Goal: Task Accomplishment & Management: Manage account settings

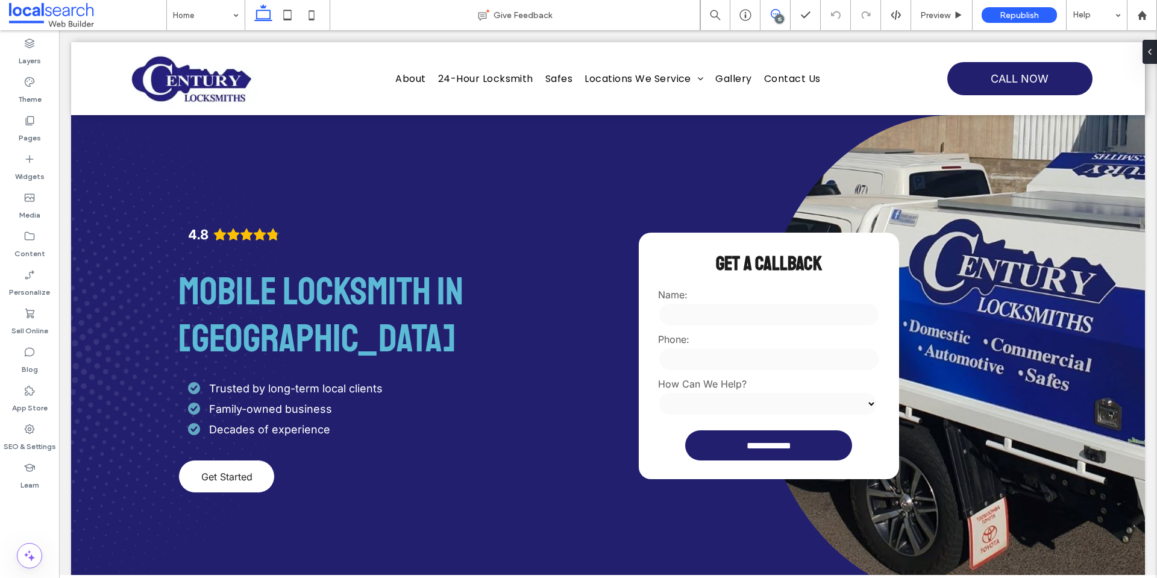
click at [773, 18] on icon at bounding box center [776, 14] width 10 height 10
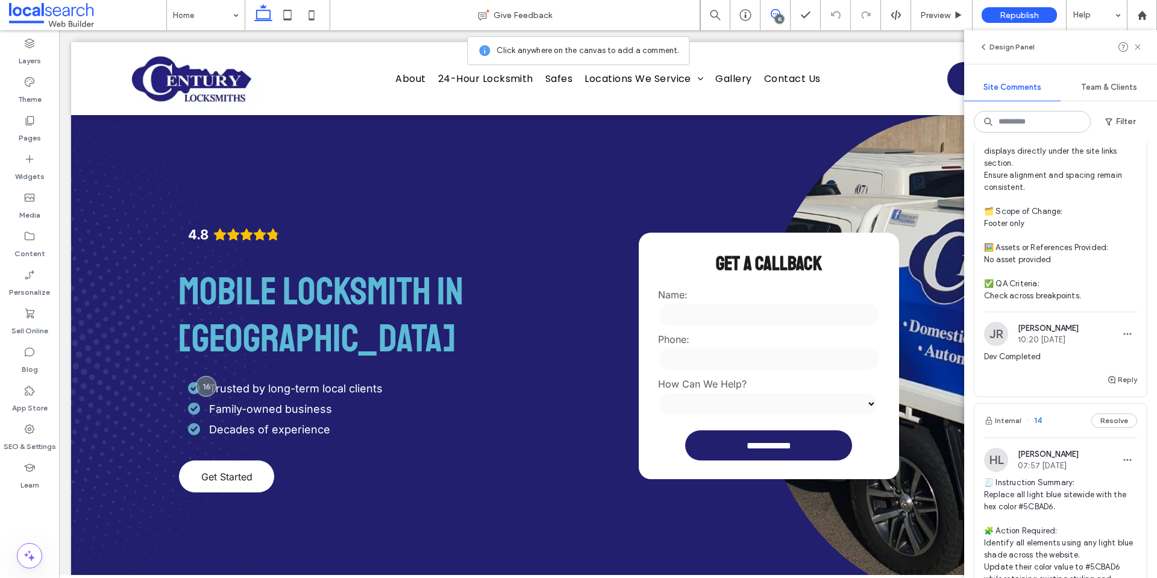
scroll to position [3552, 0]
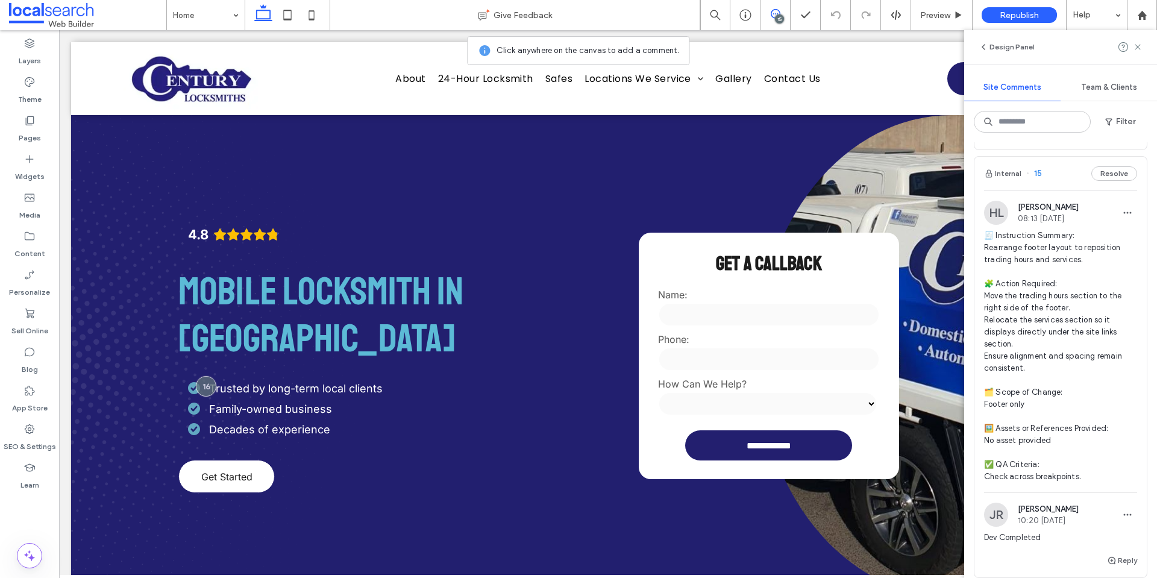
click at [1034, 281] on span "🧾 Instruction Summary: Rearrange footer layout to reposition trading hours and …" at bounding box center [1060, 356] width 153 height 253
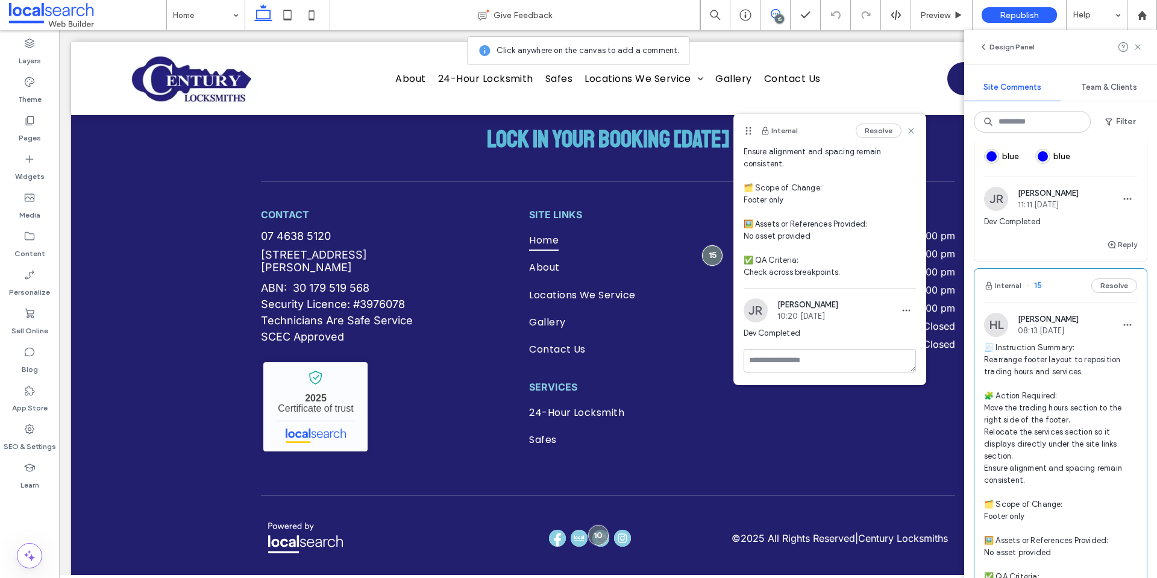
scroll to position [3432, 0]
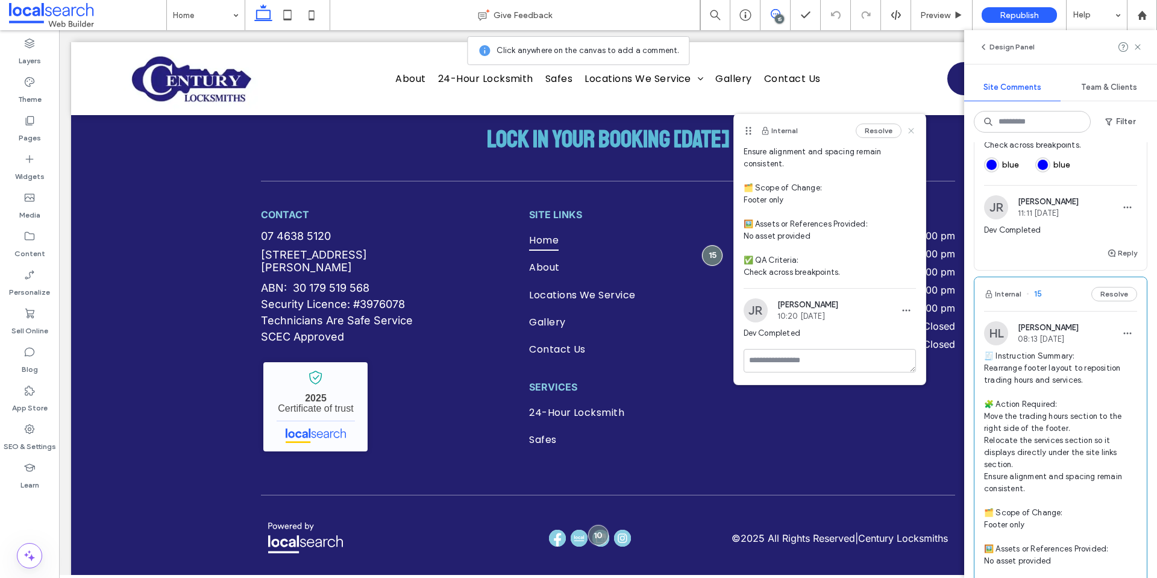
click at [907, 130] on icon at bounding box center [912, 131] width 10 height 10
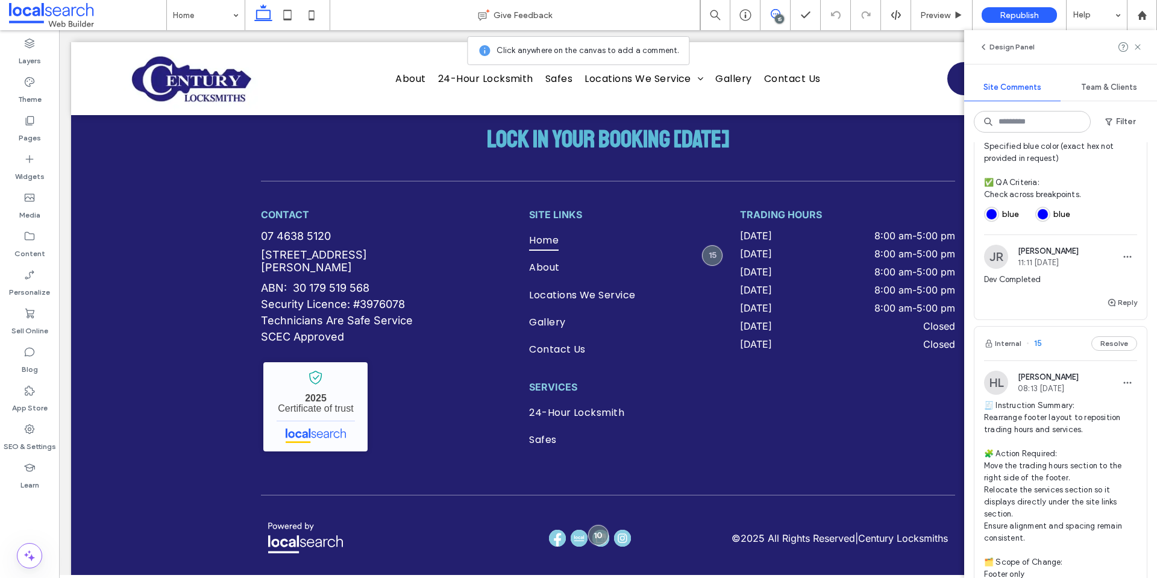
scroll to position [3311, 0]
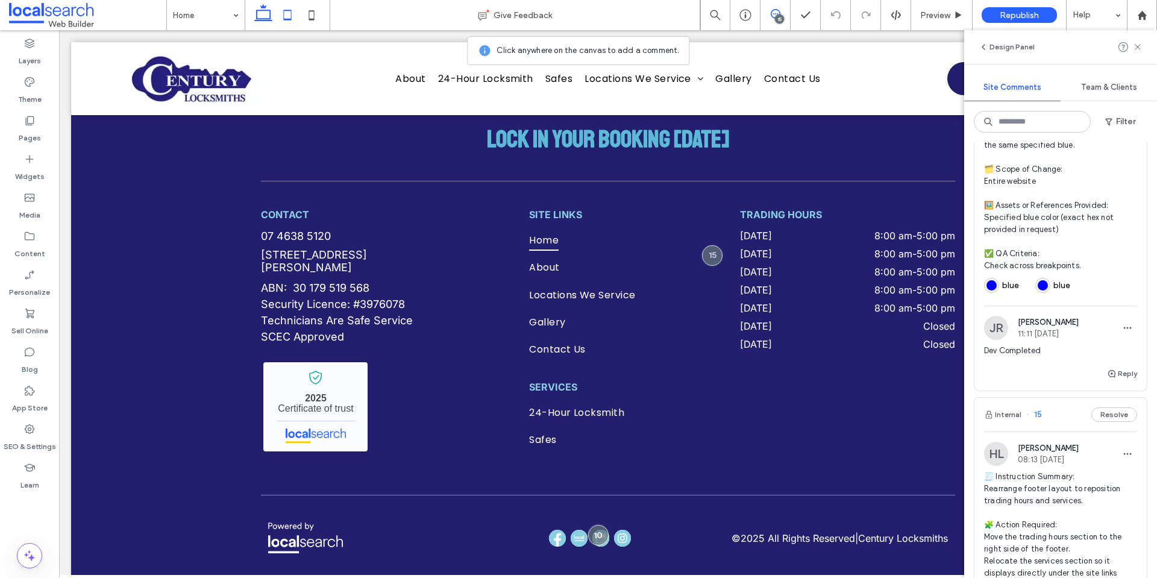
click at [283, 16] on icon at bounding box center [287, 15] width 24 height 24
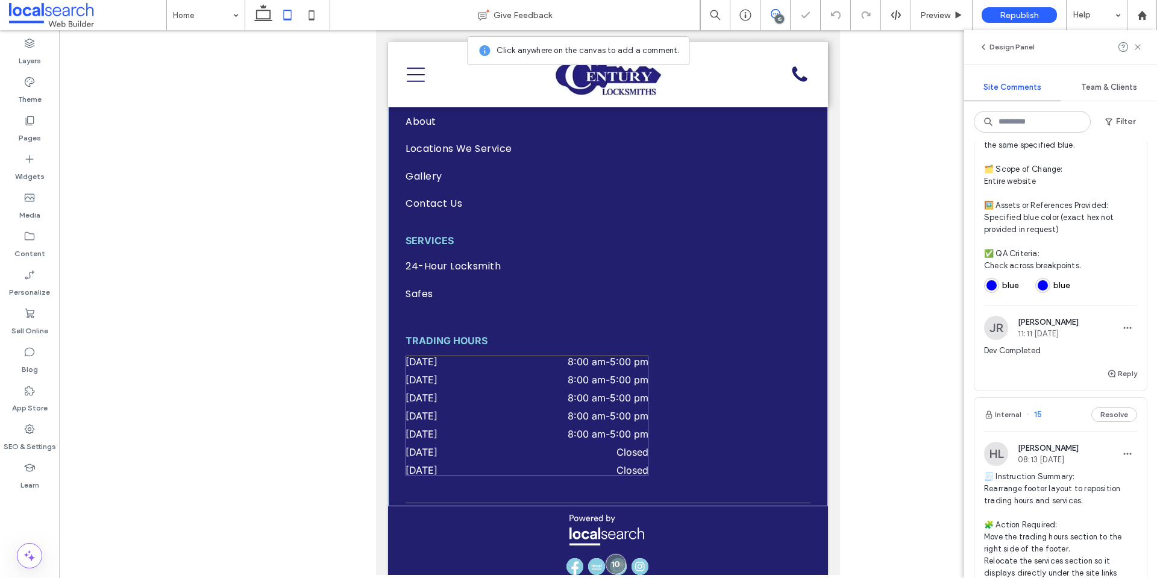
scroll to position [3895, 0]
click at [326, 19] on div at bounding box center [288, 15] width 86 height 30
drag, startPoint x: 315, startPoint y: 17, endPoint x: 77, endPoint y: 259, distance: 339.7
click at [315, 17] on icon at bounding box center [312, 15] width 24 height 24
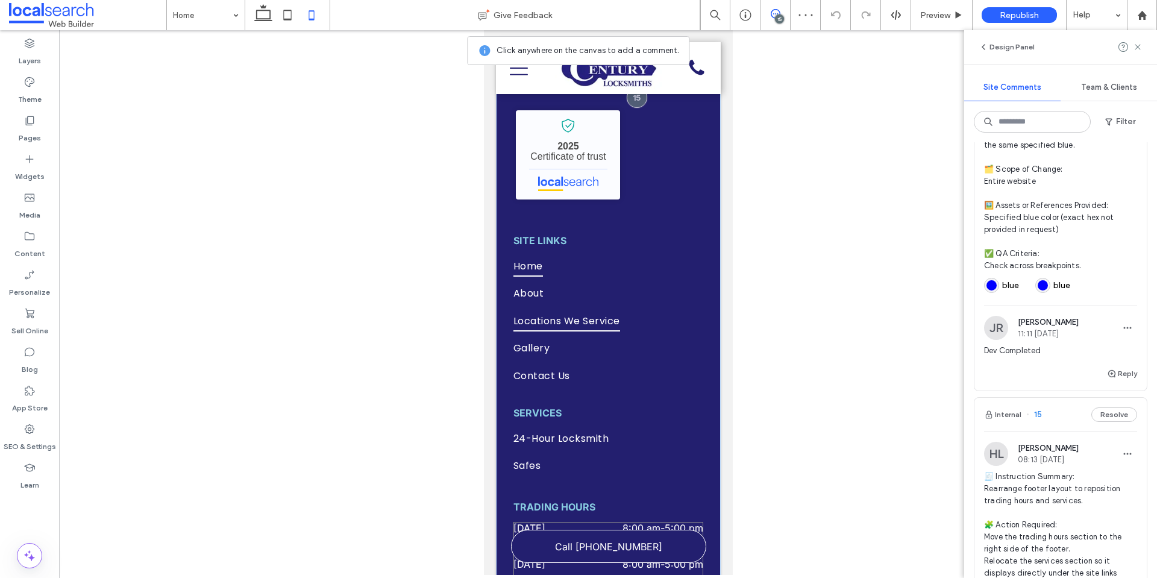
scroll to position [4103, 0]
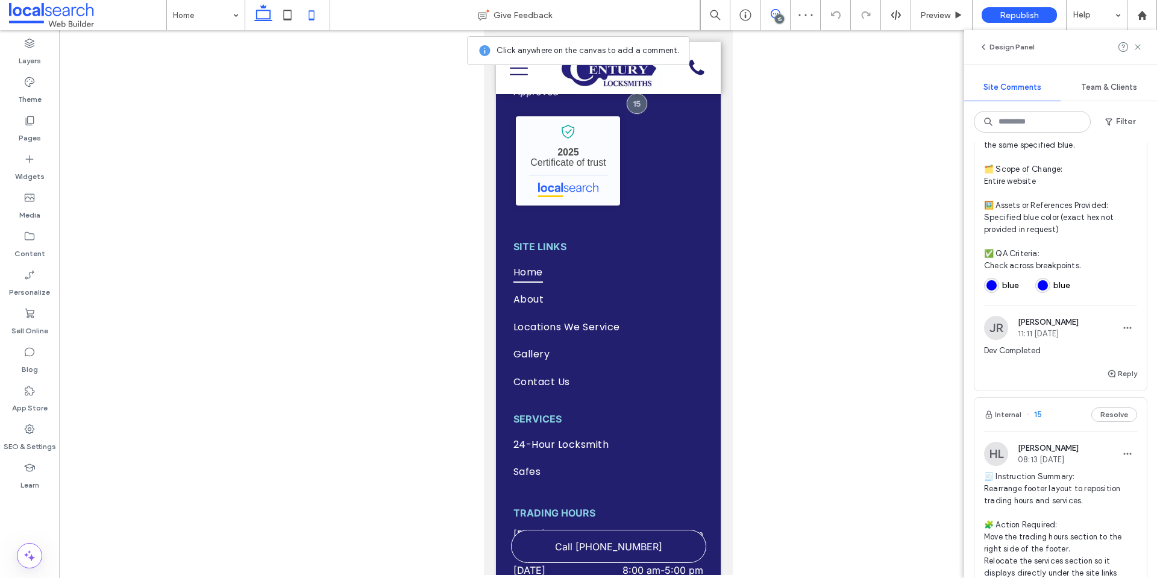
drag, startPoint x: 270, startPoint y: 19, endPoint x: 893, endPoint y: 159, distance: 638.8
click at [270, 19] on use at bounding box center [263, 12] width 18 height 17
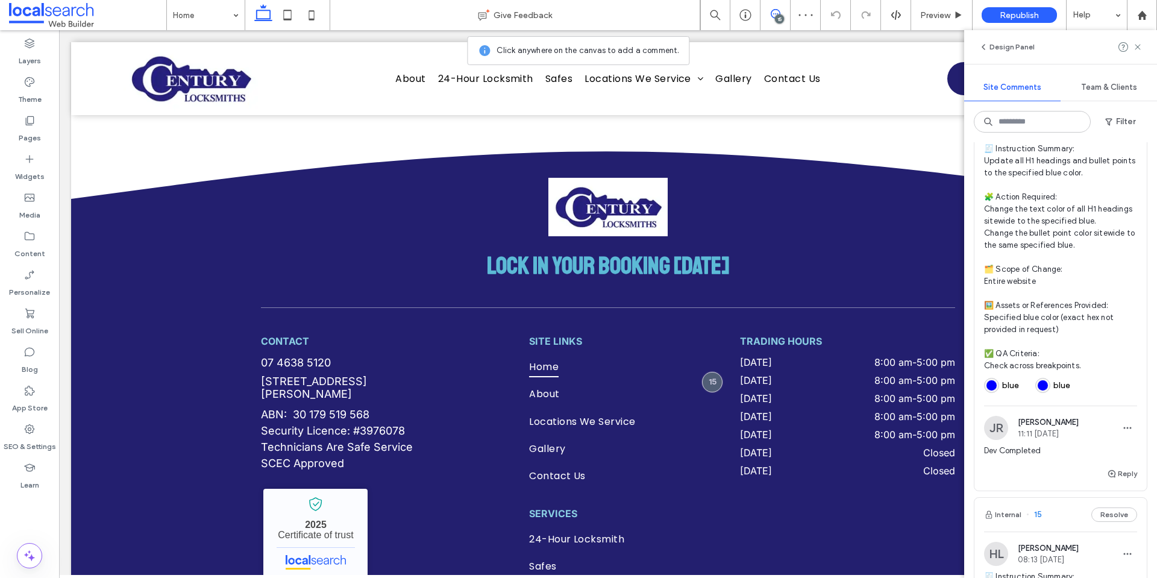
scroll to position [3191, 0]
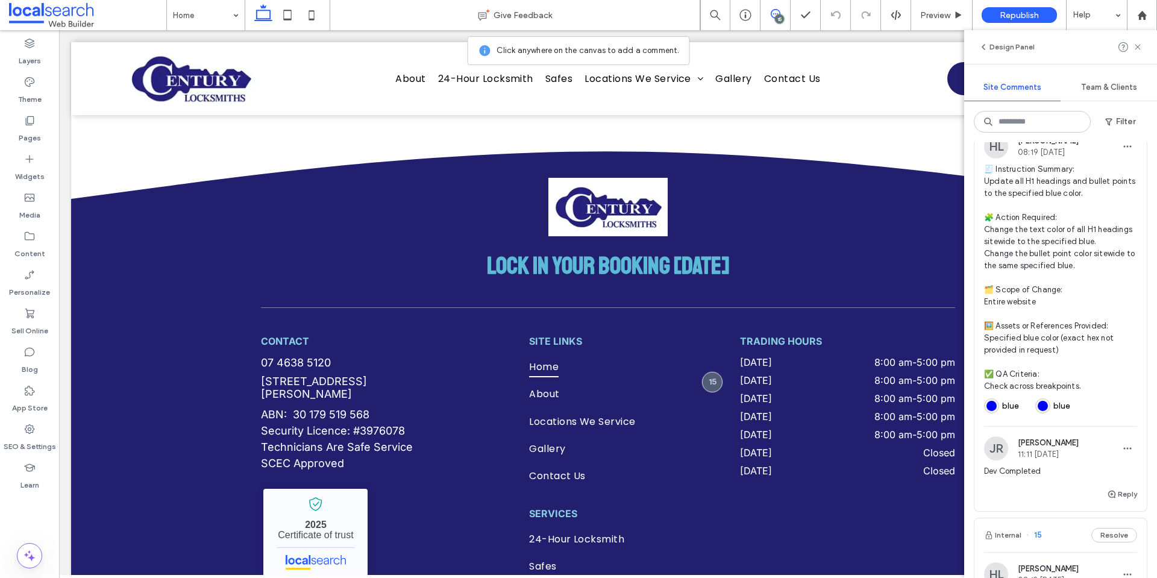
click at [1031, 292] on span "🧾 Instruction Summary: Update all H1 headings and bullet points to the specifie…" at bounding box center [1060, 277] width 153 height 229
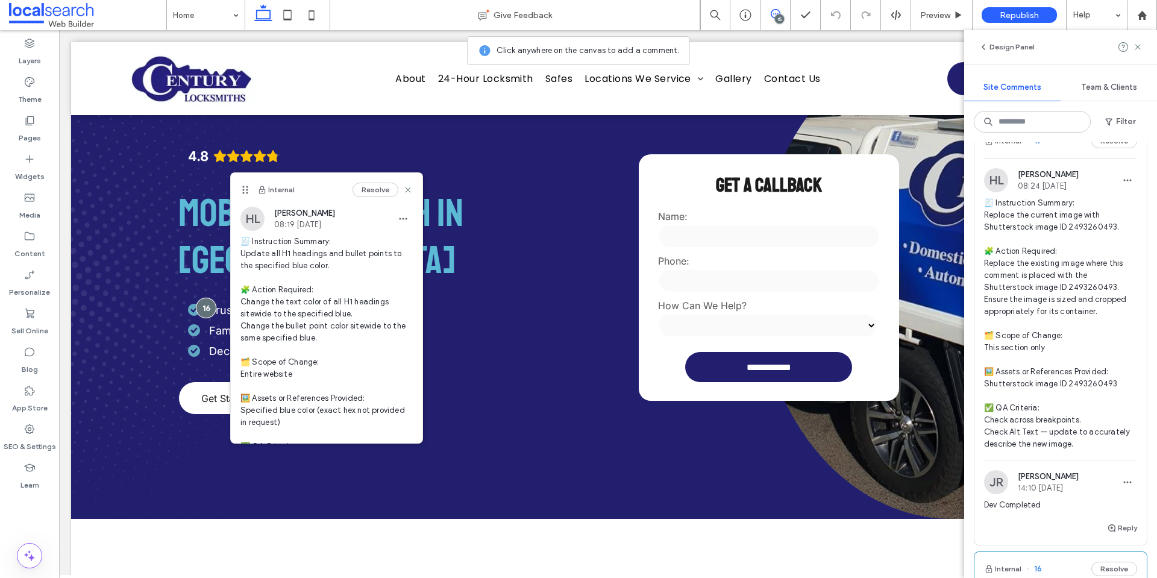
scroll to position [2709, 0]
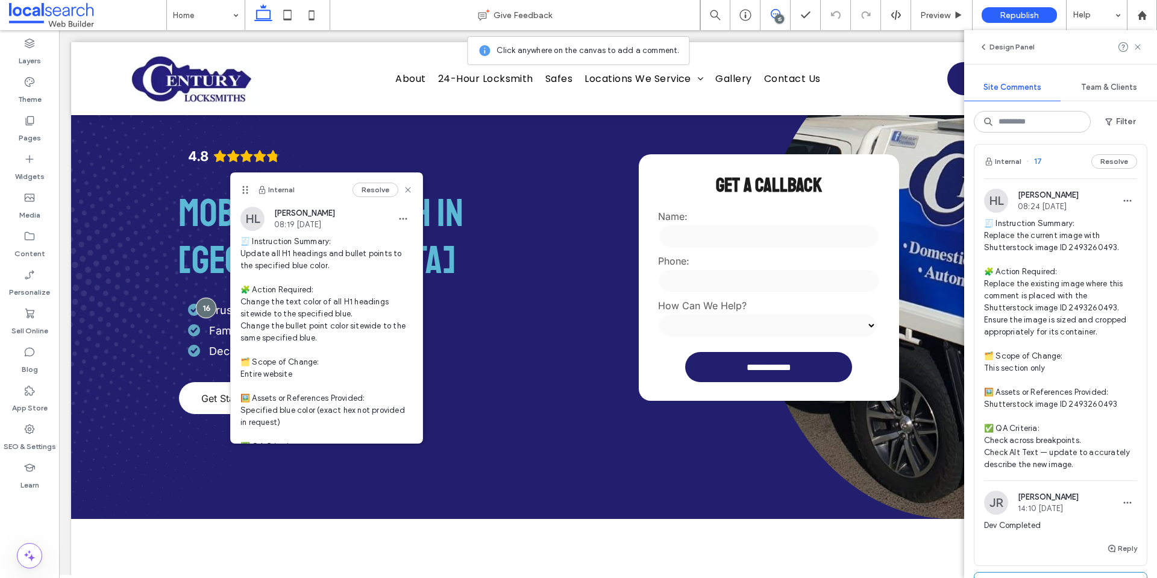
click at [1078, 274] on span "🧾 Instruction Summary: Replace the current image with Shutterstock image ID 249…" at bounding box center [1060, 344] width 153 height 253
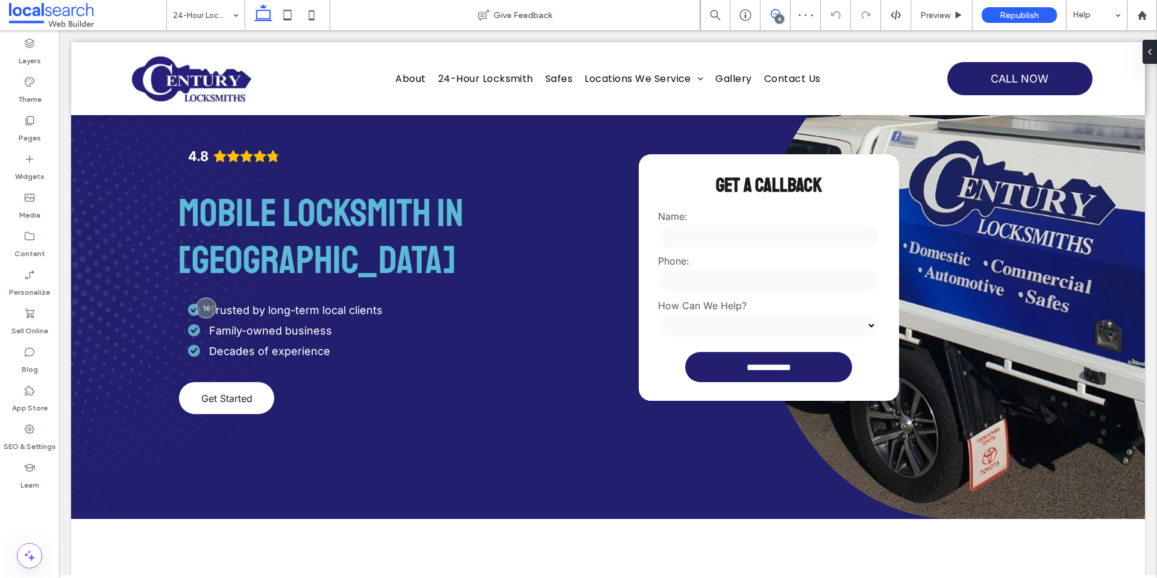
drag, startPoint x: 1103, startPoint y: 272, endPoint x: 1112, endPoint y: 272, distance: 9.0
click at [773, 13] on icon at bounding box center [776, 14] width 10 height 10
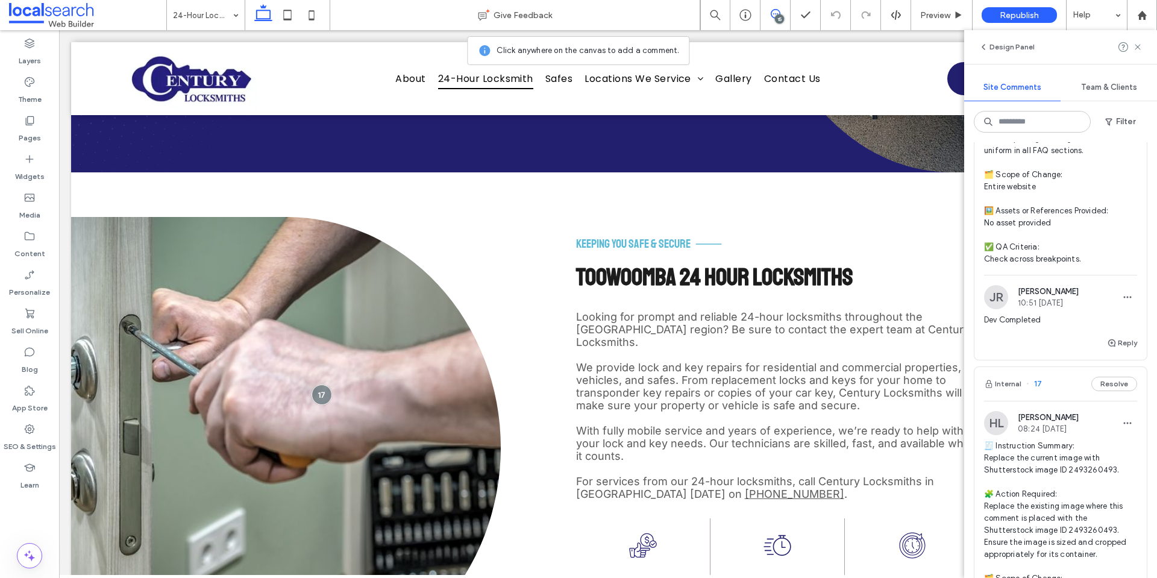
scroll to position [2655, 0]
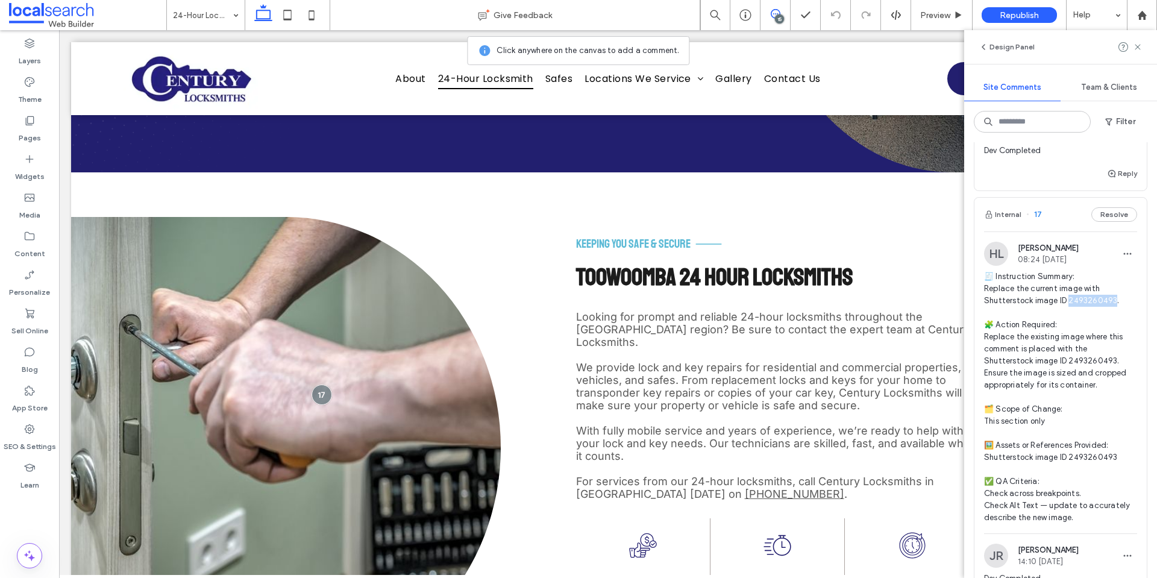
drag, startPoint x: 1068, startPoint y: 323, endPoint x: 1112, endPoint y: 329, distance: 45.0
click at [1112, 329] on span "🧾 Instruction Summary: Replace the current image with Shutterstock image ID 249…" at bounding box center [1060, 397] width 153 height 253
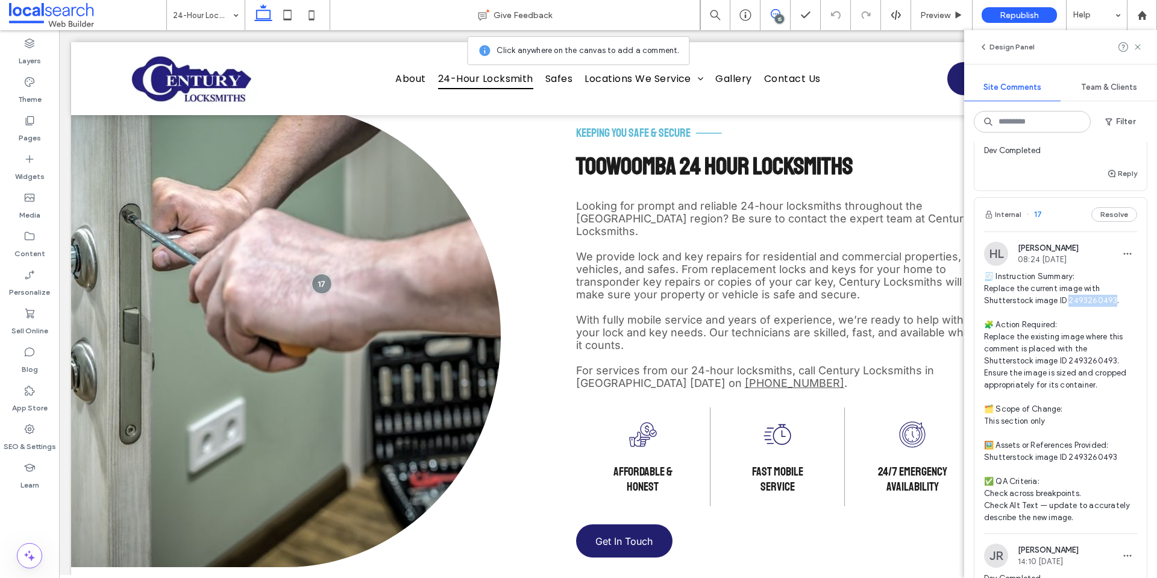
scroll to position [539, 0]
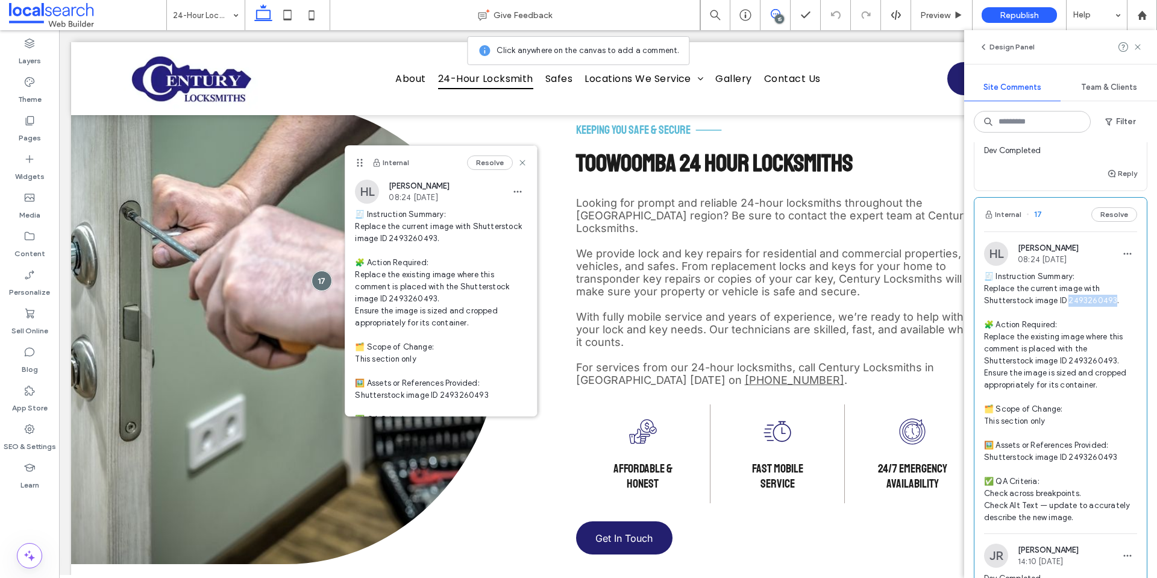
copy span "493260493."
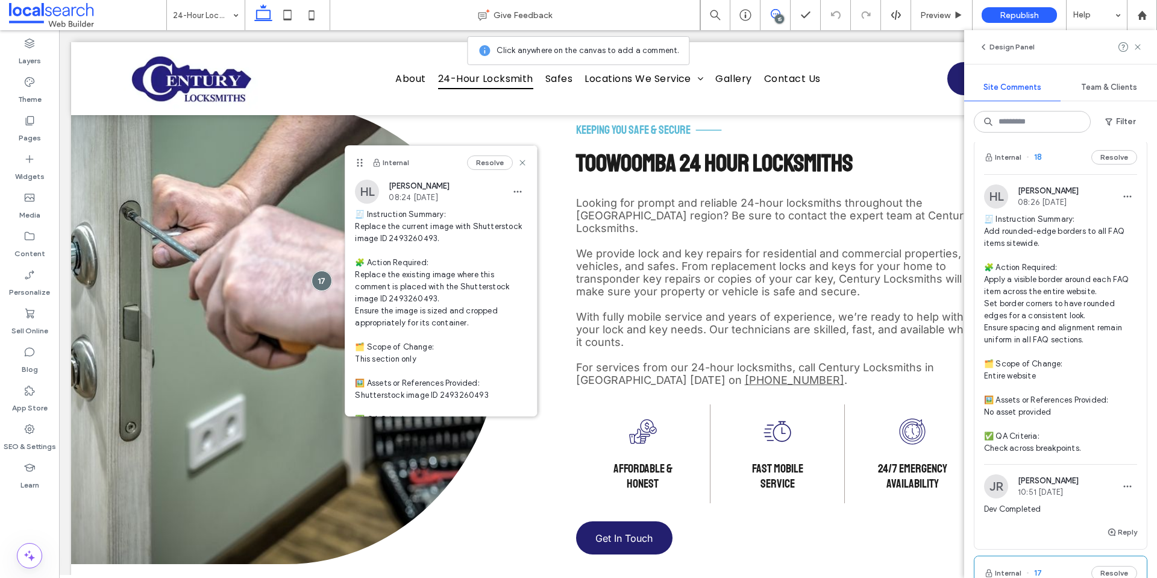
scroll to position [2294, 0]
click at [1037, 258] on span "🧾 Instruction Summary: Add rounded-edge borders to all FAQ items sitewide. 🧩 Ac…" at bounding box center [1060, 336] width 153 height 241
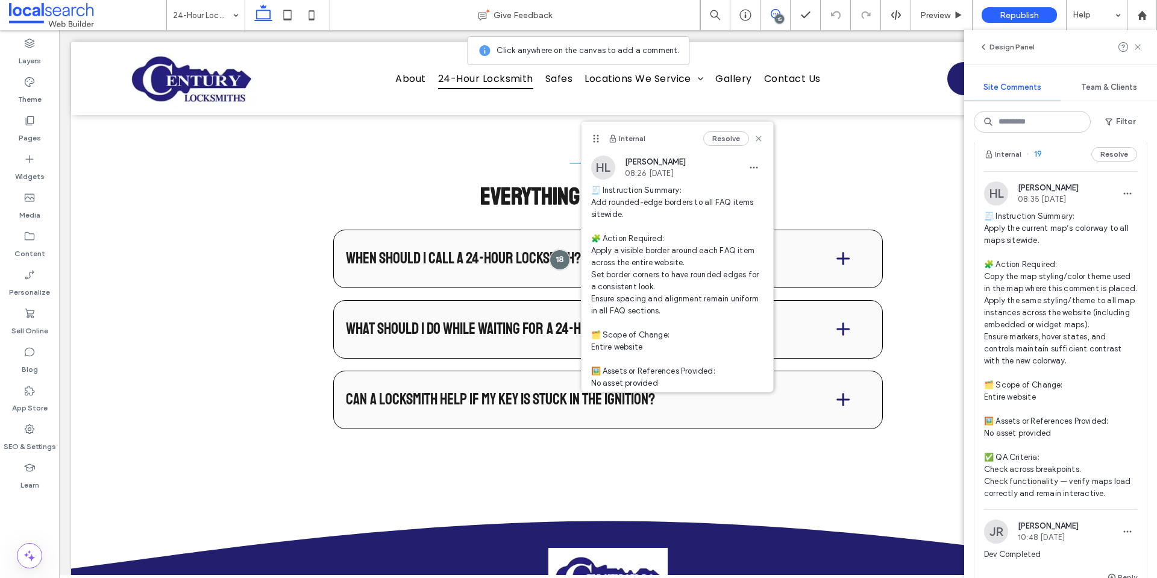
scroll to position [1812, 0]
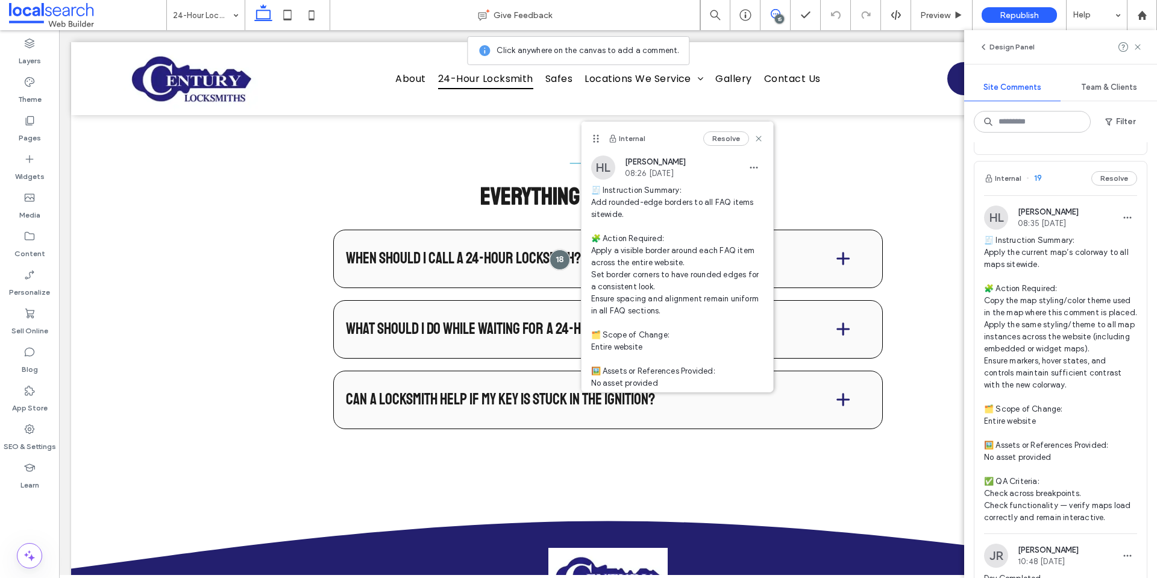
click at [1021, 307] on span "🧾 Instruction Summary: Apply the current map’s colorway to all maps sitewide. 🧩…" at bounding box center [1060, 379] width 153 height 289
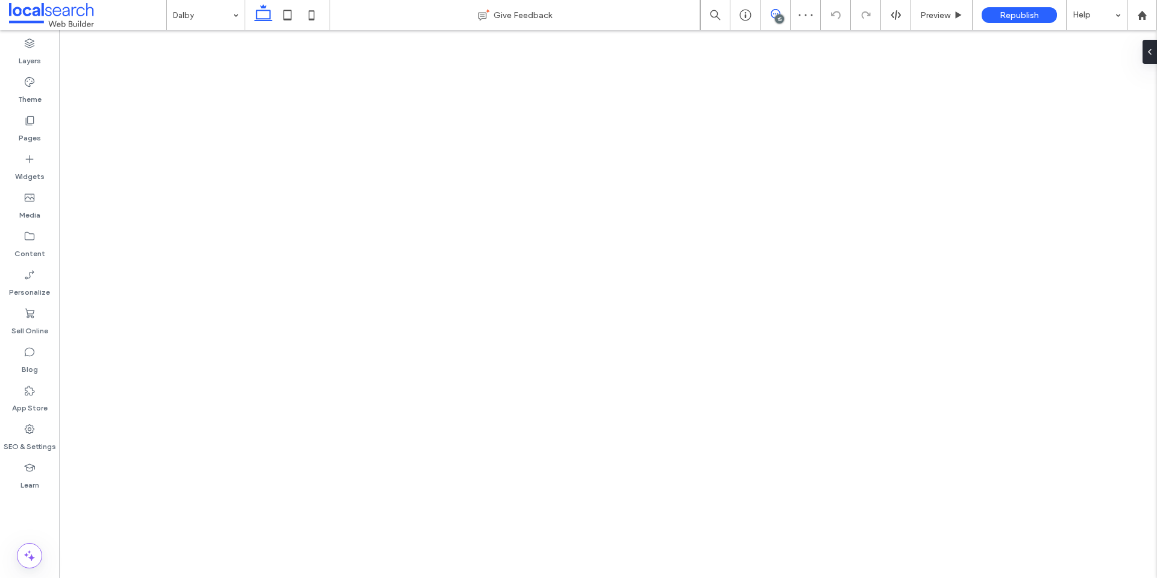
click at [773, 13] on icon at bounding box center [776, 14] width 10 height 10
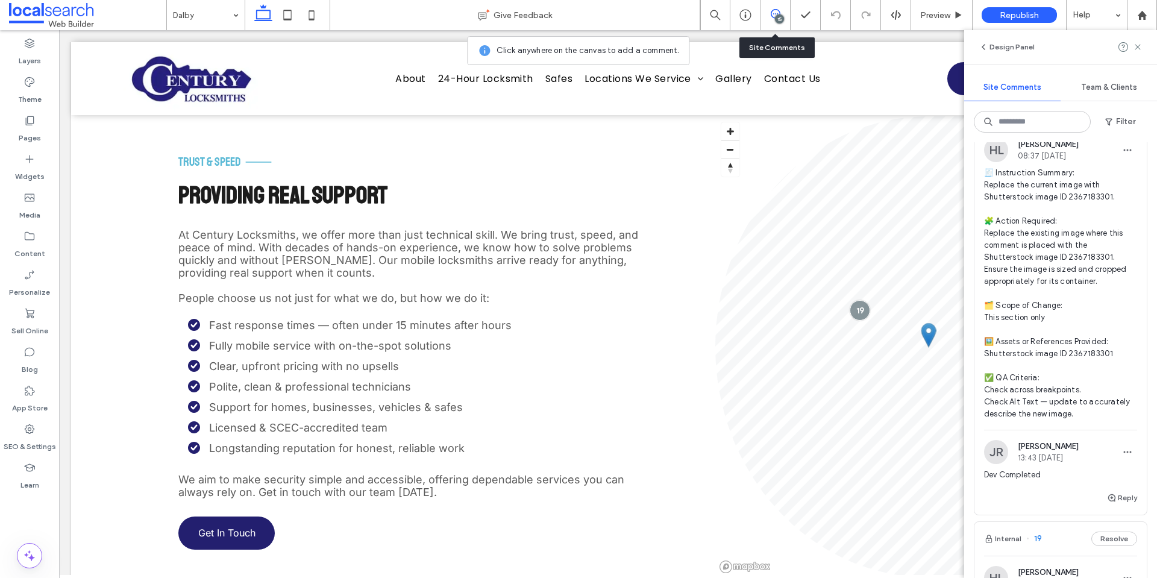
scroll to position [1326, 0]
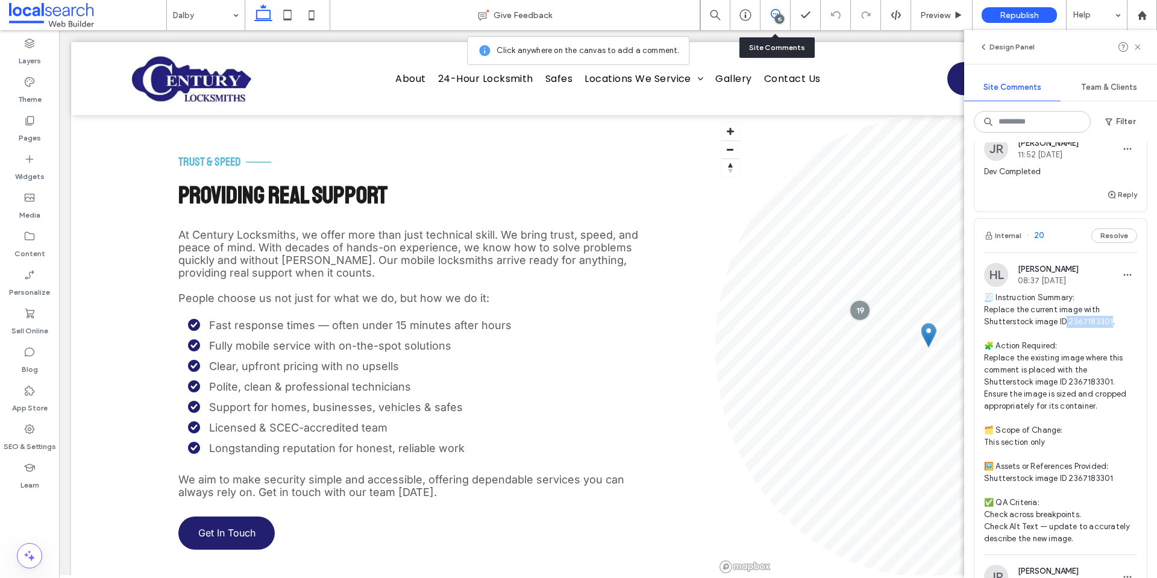
copy span "2367183301."
drag, startPoint x: 1066, startPoint y: 333, endPoint x: 1109, endPoint y: 336, distance: 42.3
click at [1109, 336] on span "🧾 Instruction Summary: Replace the current image with Shutterstock image ID 236…" at bounding box center [1060, 418] width 153 height 253
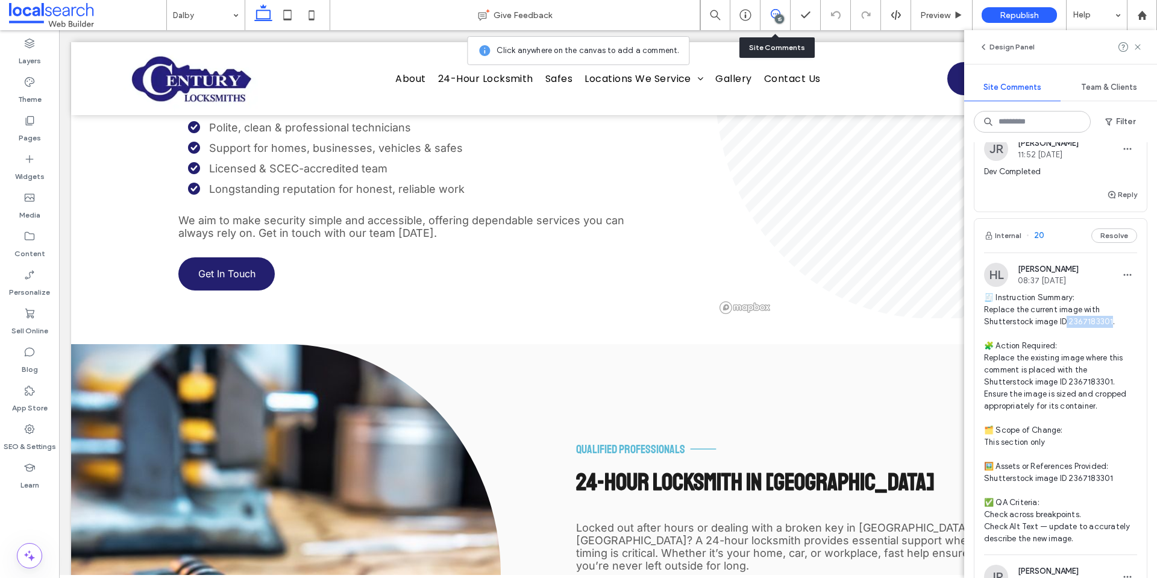
scroll to position [1988, 0]
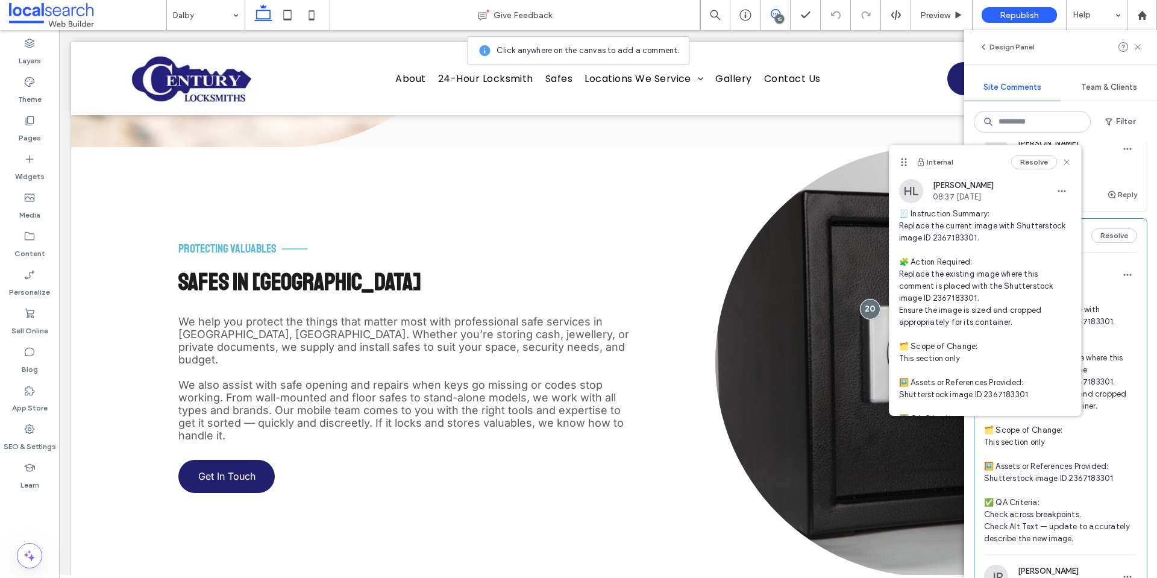
drag, startPoint x: 1059, startPoint y: 161, endPoint x: 1057, endPoint y: 190, distance: 29.0
click at [1062, 161] on icon at bounding box center [1067, 162] width 10 height 10
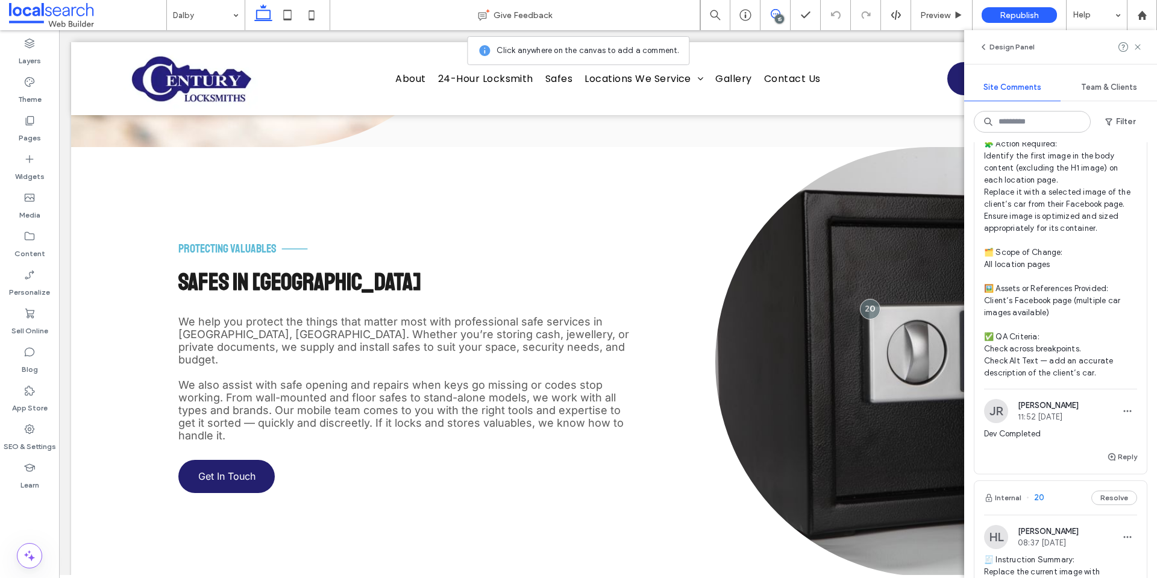
scroll to position [904, 0]
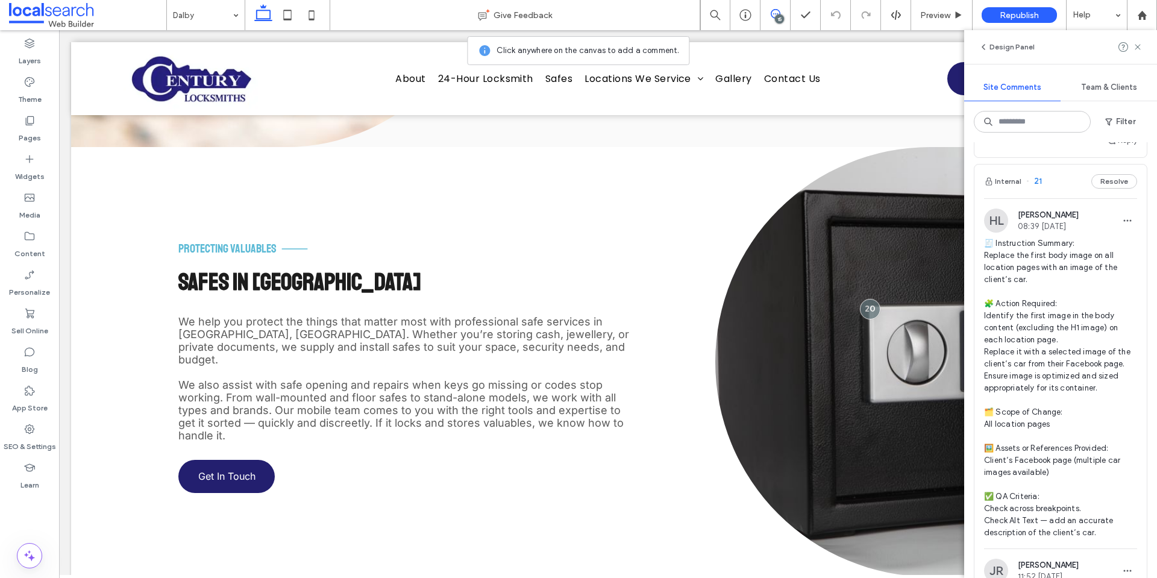
click at [1040, 315] on span "🧾 Instruction Summary: Replace the first body image on all location pages with …" at bounding box center [1060, 388] width 153 height 301
click at [778, 14] on div "15" at bounding box center [776, 14] width 30 height 10
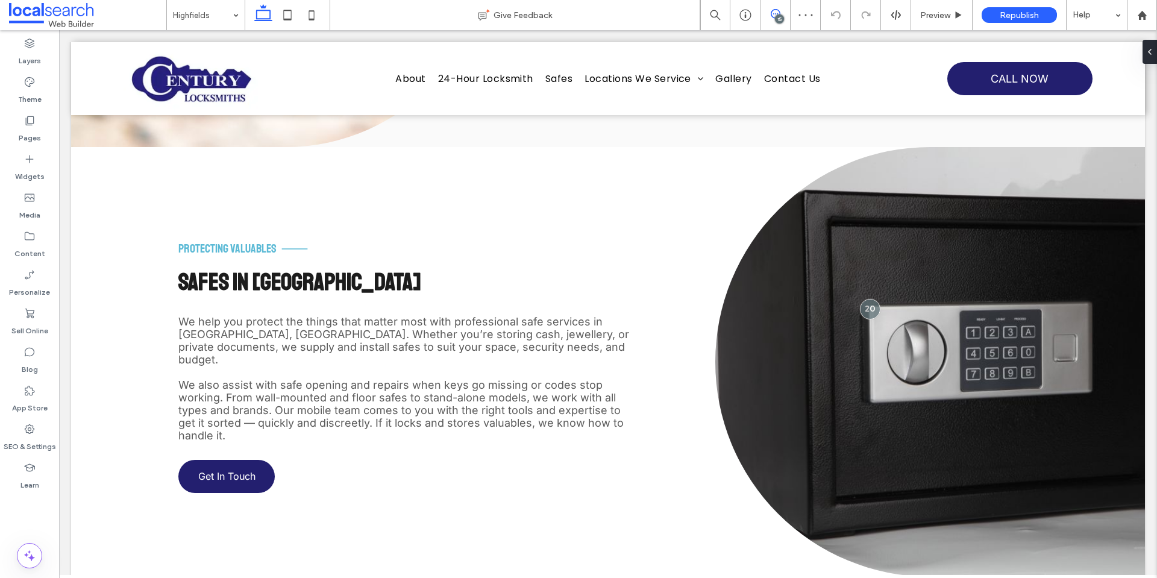
click at [770, 17] on span at bounding box center [776, 14] width 30 height 10
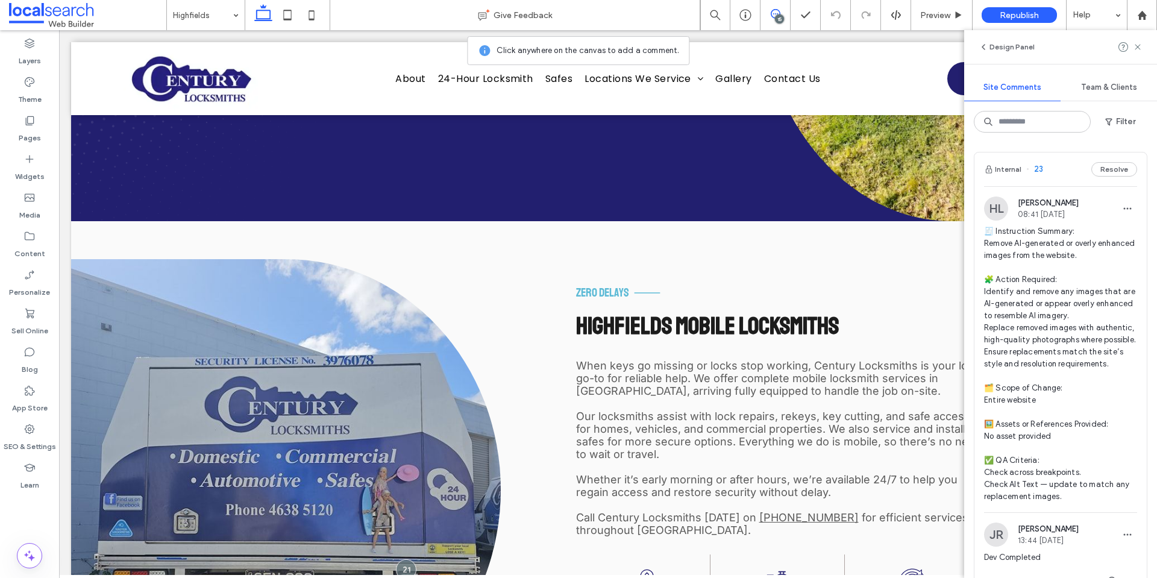
click at [1057, 306] on span "🧾 Instruction Summary: Remove AI-generated or overly enhanced images from the w…" at bounding box center [1060, 363] width 153 height 277
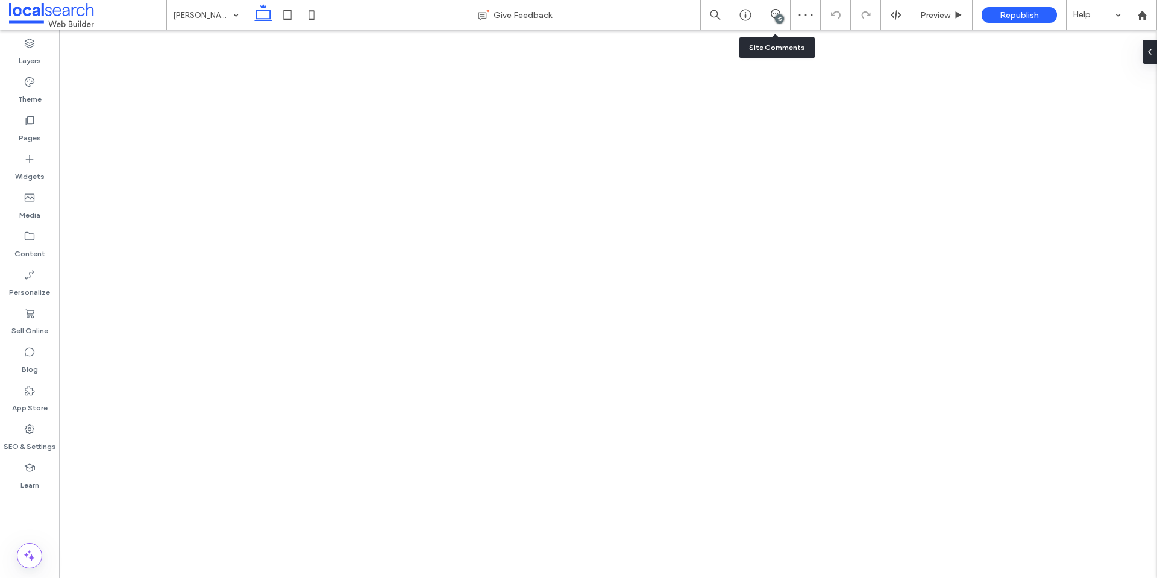
drag, startPoint x: 776, startPoint y: 13, endPoint x: 771, endPoint y: 24, distance: 11.6
click at [776, 15] on div "15" at bounding box center [776, 14] width 30 height 10
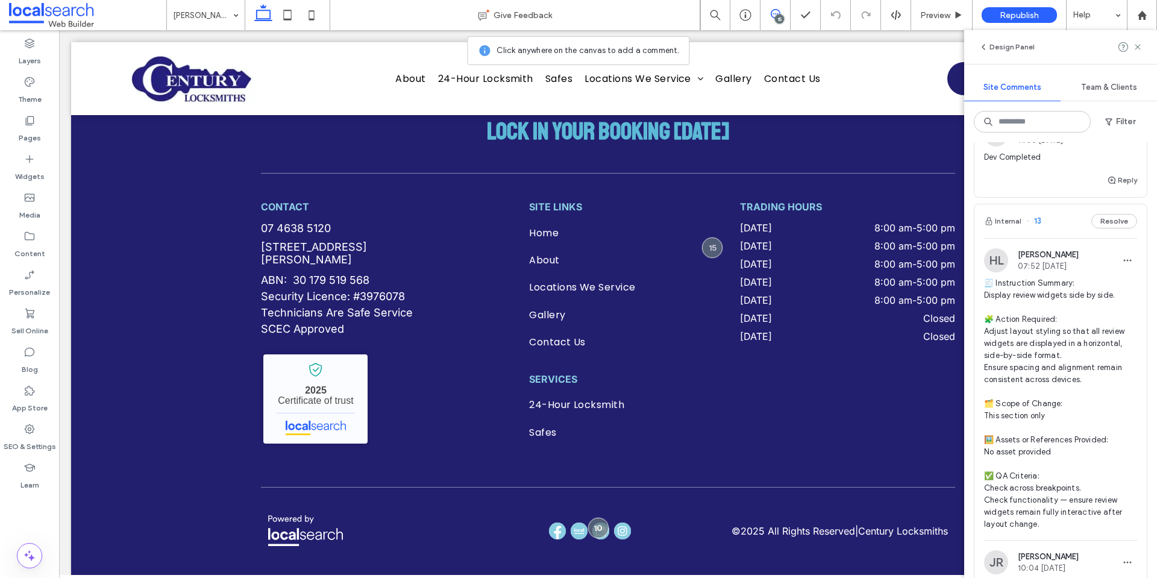
scroll to position [4364, 0]
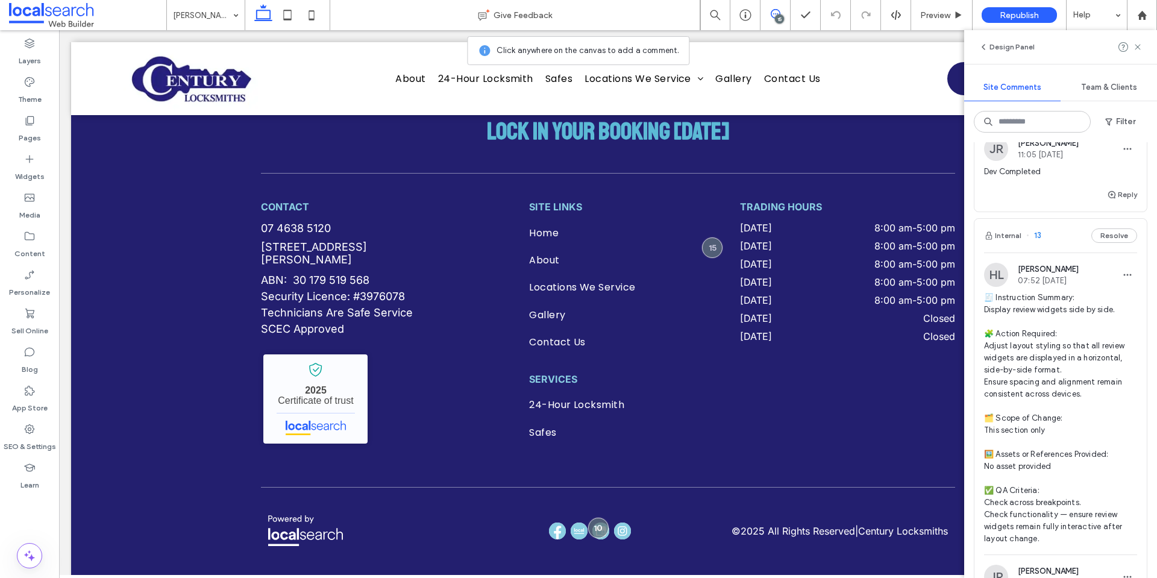
click at [1036, 335] on span "🧾 Instruction Summary: Display review widgets side by side. 🧩 Action Required: …" at bounding box center [1060, 418] width 153 height 253
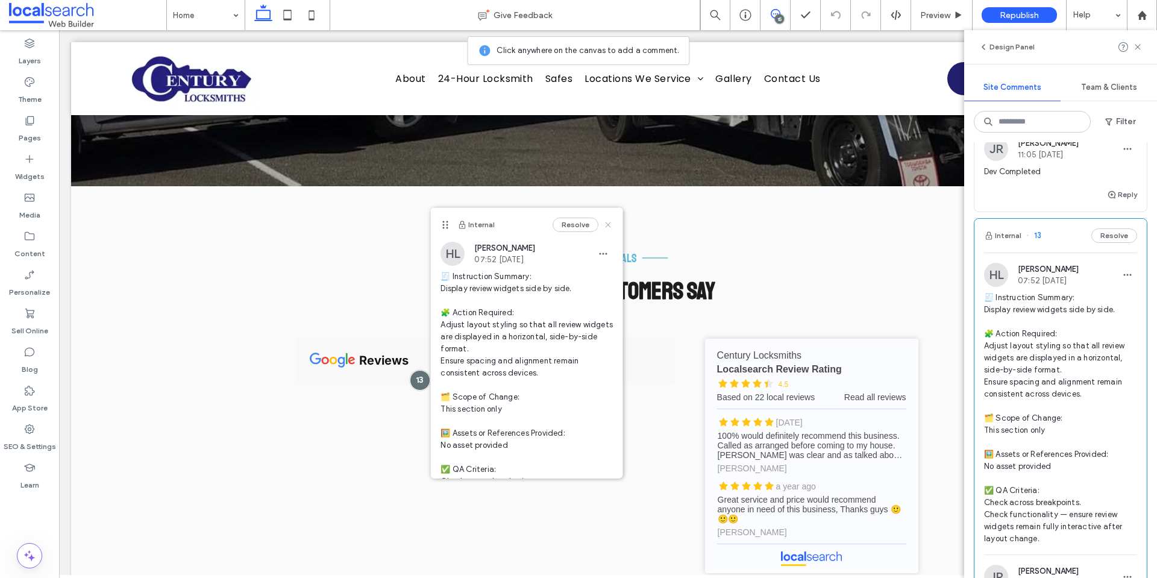
click at [606, 224] on use at bounding box center [608, 224] width 5 height 5
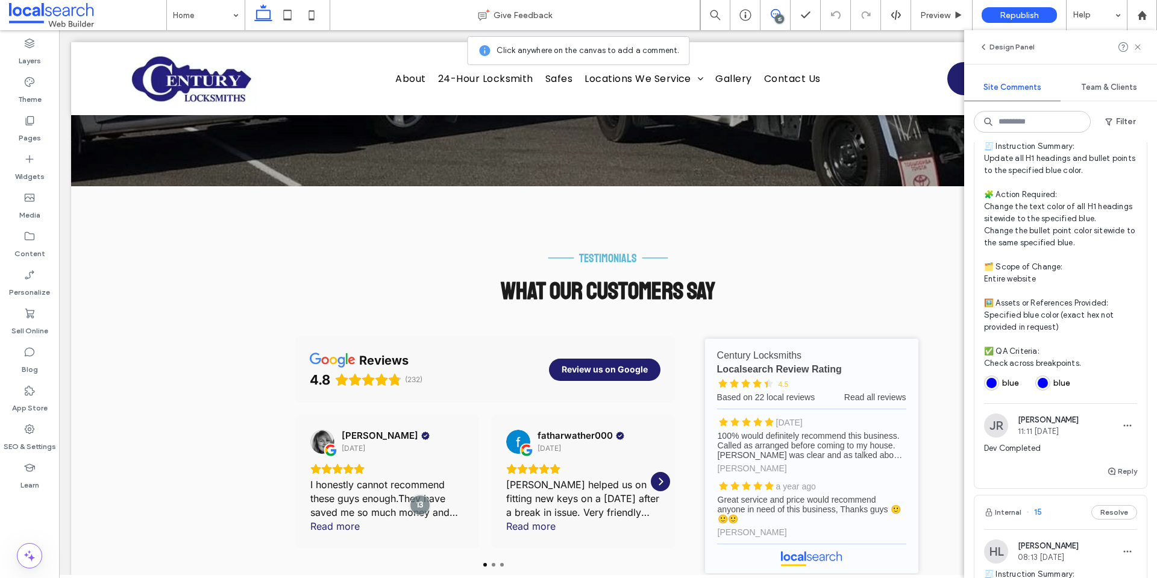
scroll to position [3159, 0]
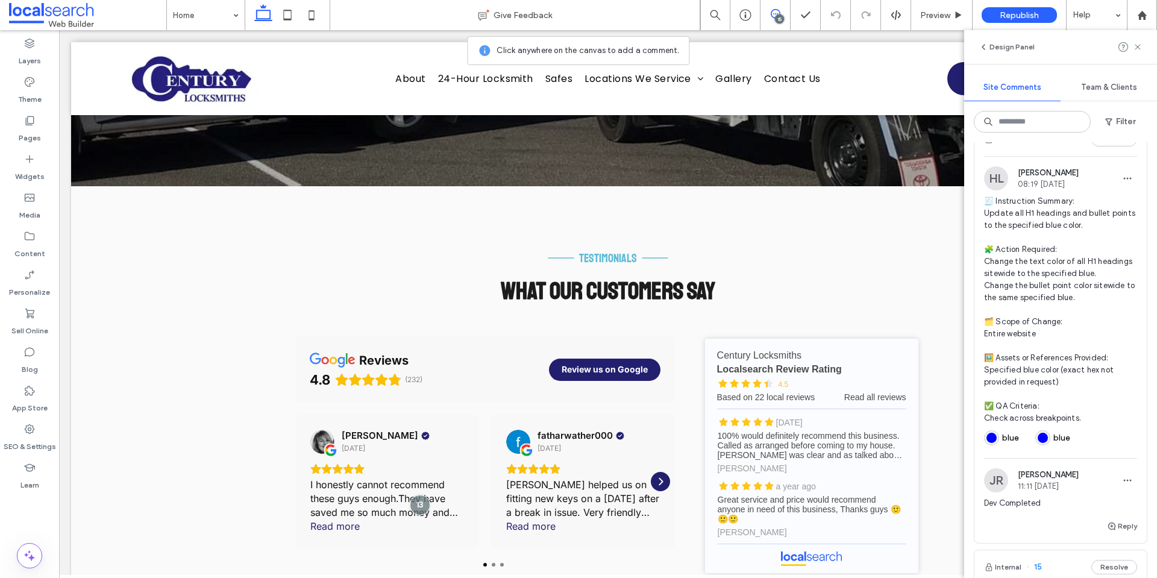
click at [1008, 290] on span "🧾 Instruction Summary: Update all H1 headings and bullet points to the specifie…" at bounding box center [1060, 309] width 153 height 229
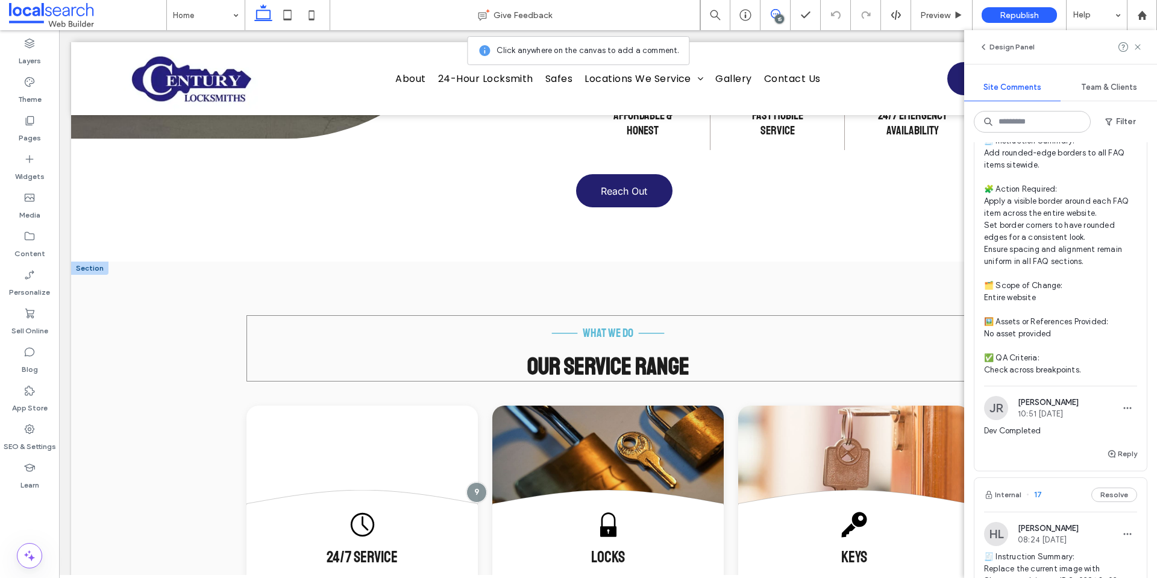
scroll to position [1344, 0]
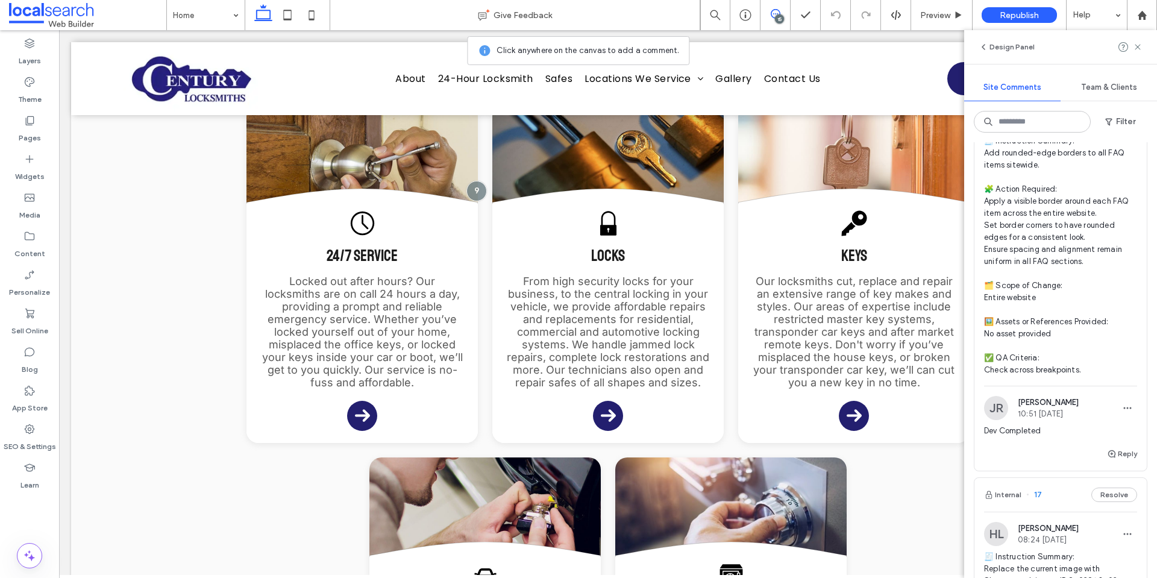
click at [1070, 253] on span "🧾 Instruction Summary: Add rounded-edge borders to all FAQ items sitewide. 🧩 Ac…" at bounding box center [1060, 255] width 153 height 241
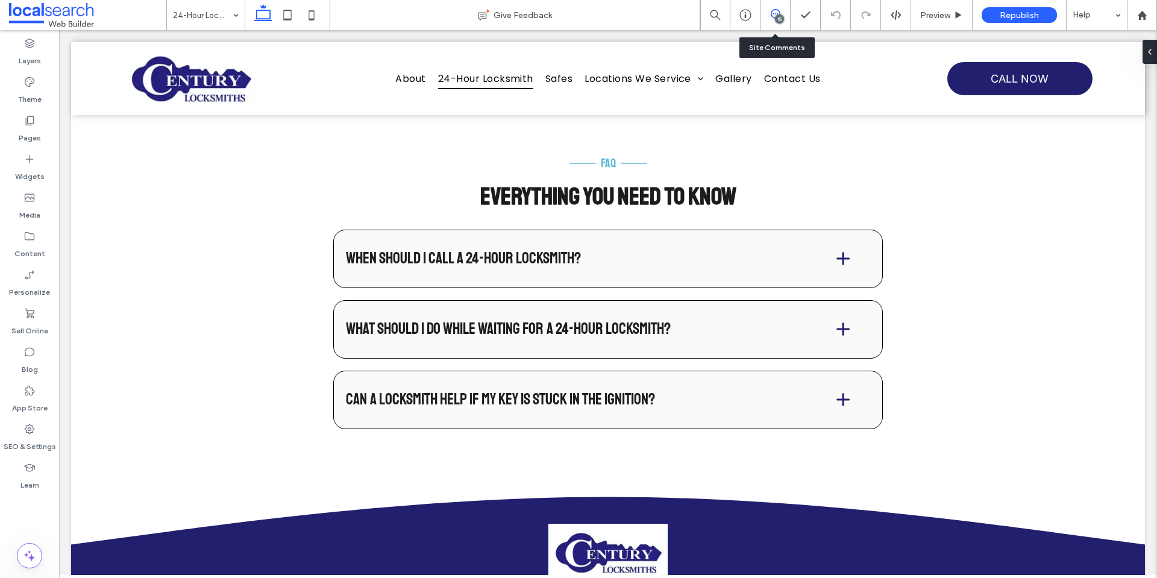
drag, startPoint x: 728, startPoint y: 17, endPoint x: 773, endPoint y: 11, distance: 46.2
click at [773, 11] on icon at bounding box center [776, 14] width 10 height 10
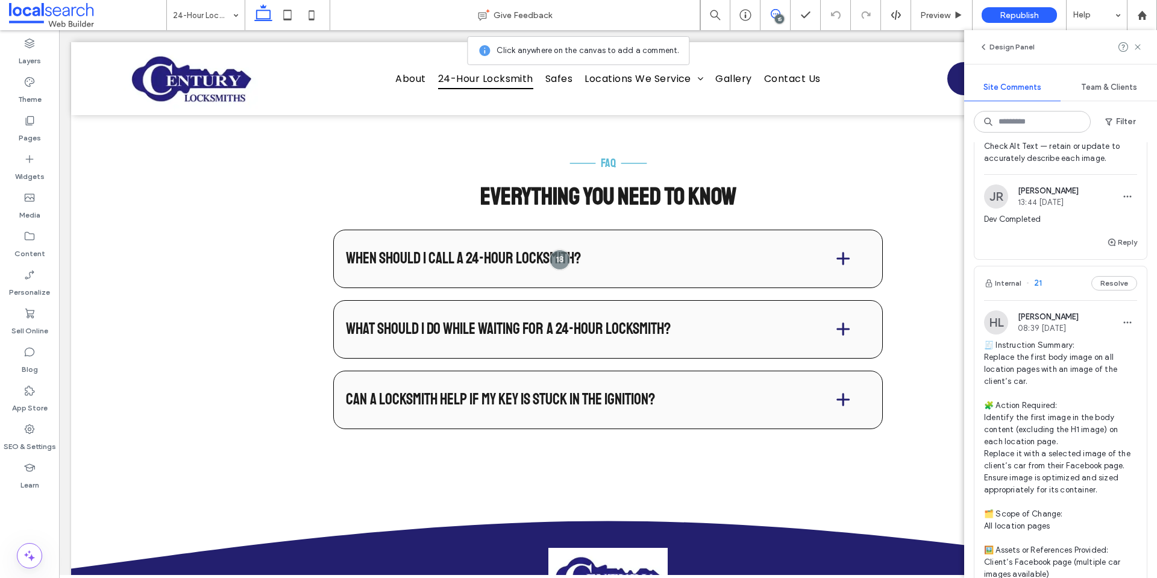
scroll to position [665, 0]
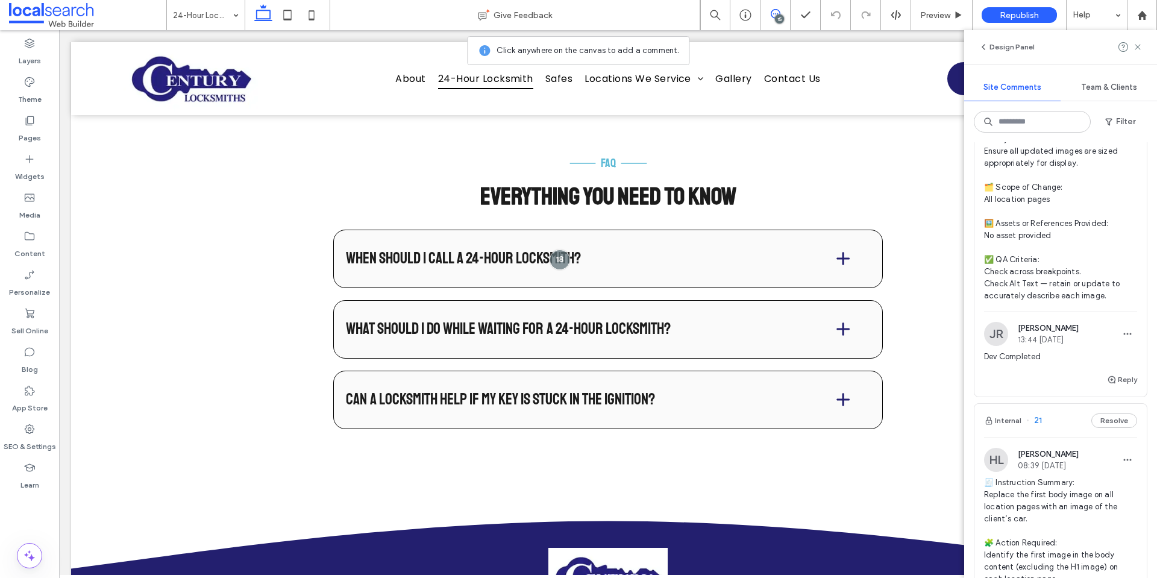
drag, startPoint x: 1051, startPoint y: 320, endPoint x: 1079, endPoint y: 285, distance: 45.5
click at [1079, 285] on span "🧾 Instruction Summary: Improve clarity of all location page images. 🧩 Action Re…" at bounding box center [1060, 157] width 153 height 289
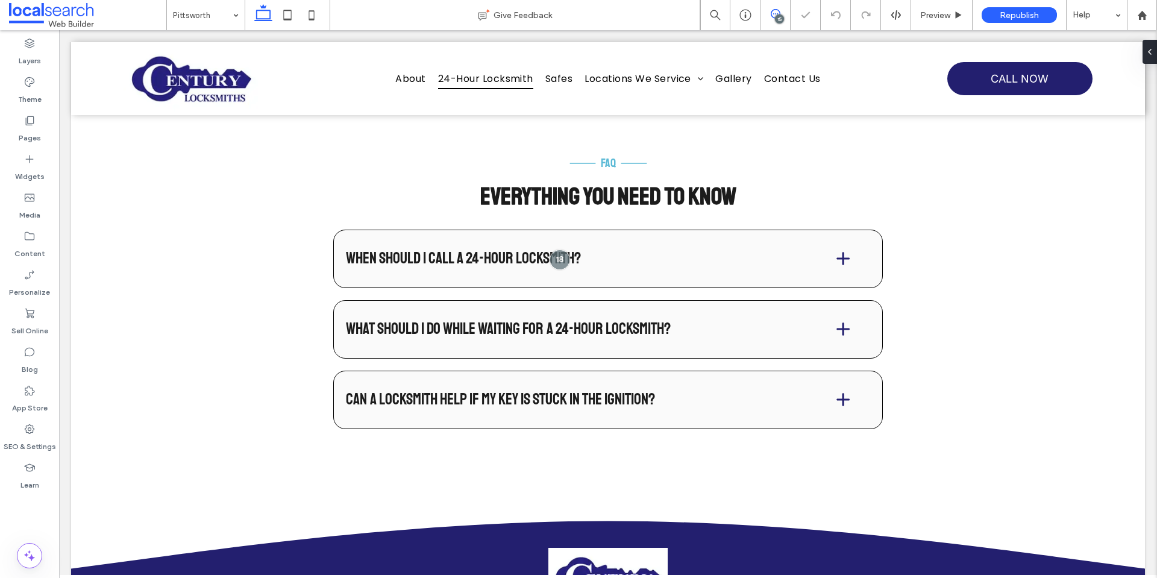
click at [778, 11] on use at bounding box center [776, 14] width 10 height 10
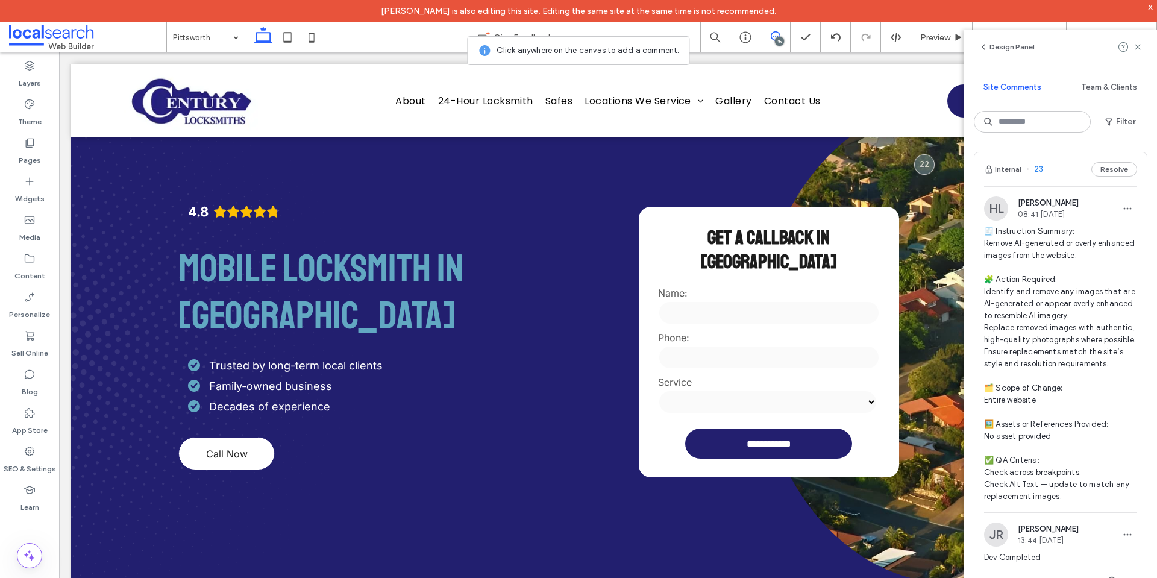
drag, startPoint x: 313, startPoint y: 41, endPoint x: 328, endPoint y: 62, distance: 25.9
click at [312, 41] on use at bounding box center [311, 38] width 5 height 10
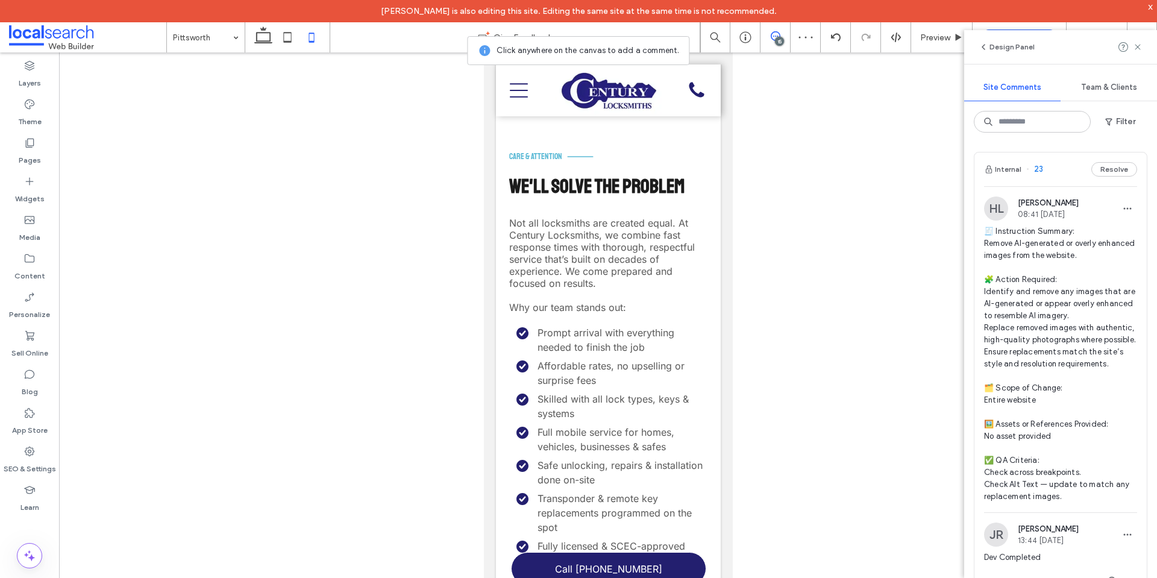
scroll to position [1484, 0]
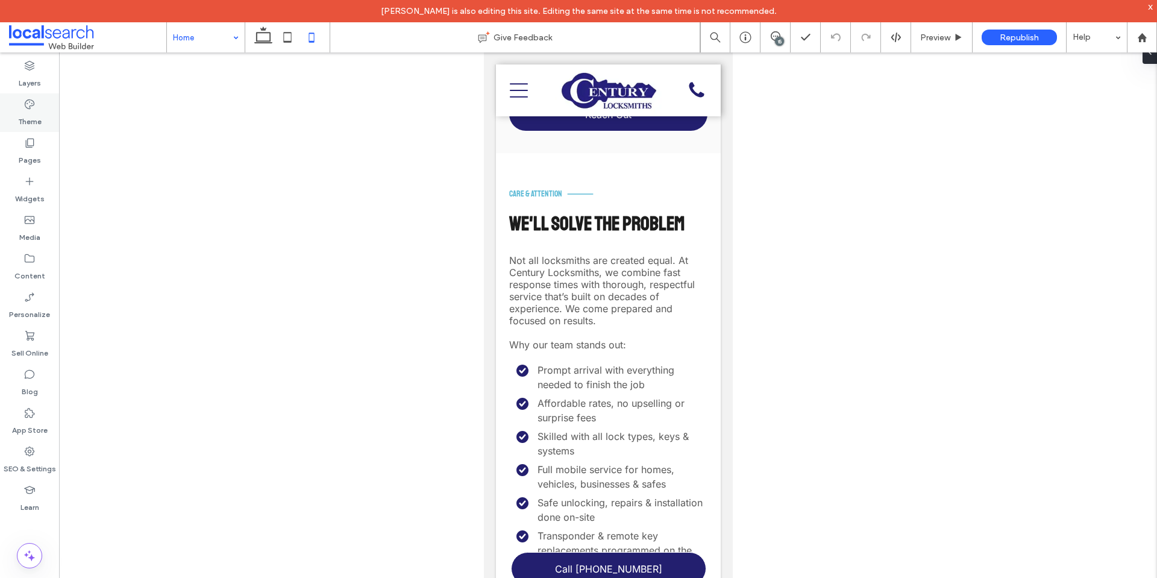
click at [36, 112] on label "Theme" at bounding box center [30, 118] width 24 height 17
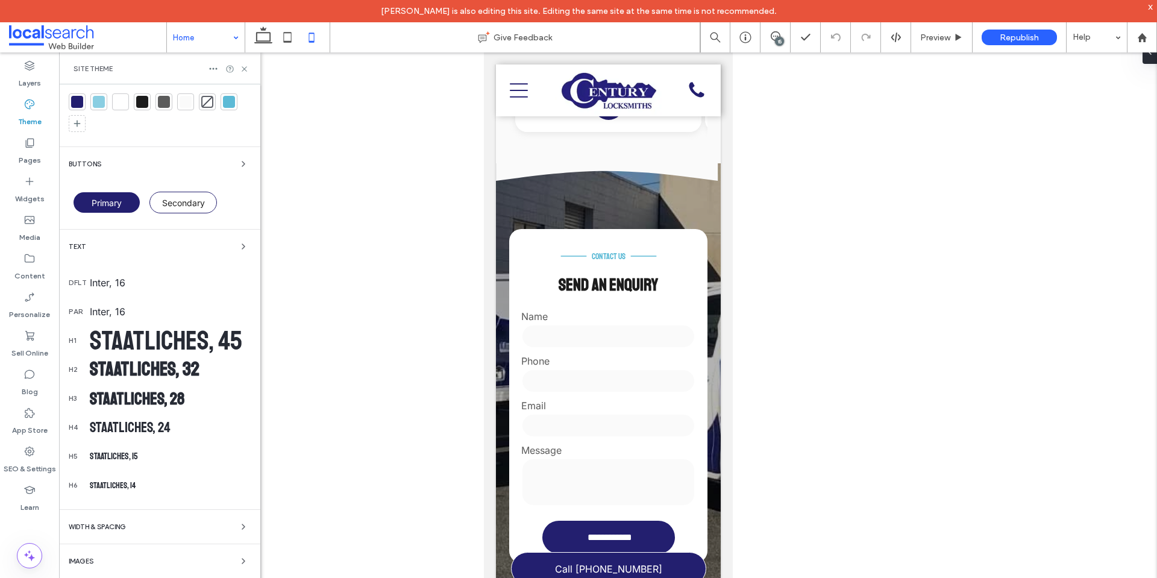
scroll to position [42, 0]
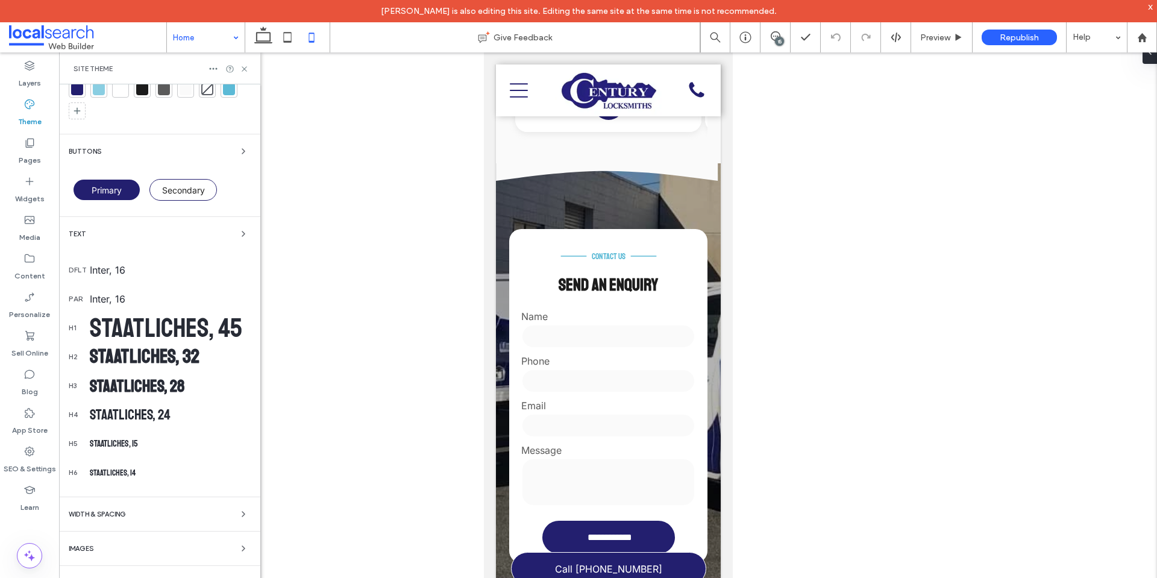
click at [121, 471] on div "Staatliches, 14" at bounding box center [170, 473] width 161 height 10
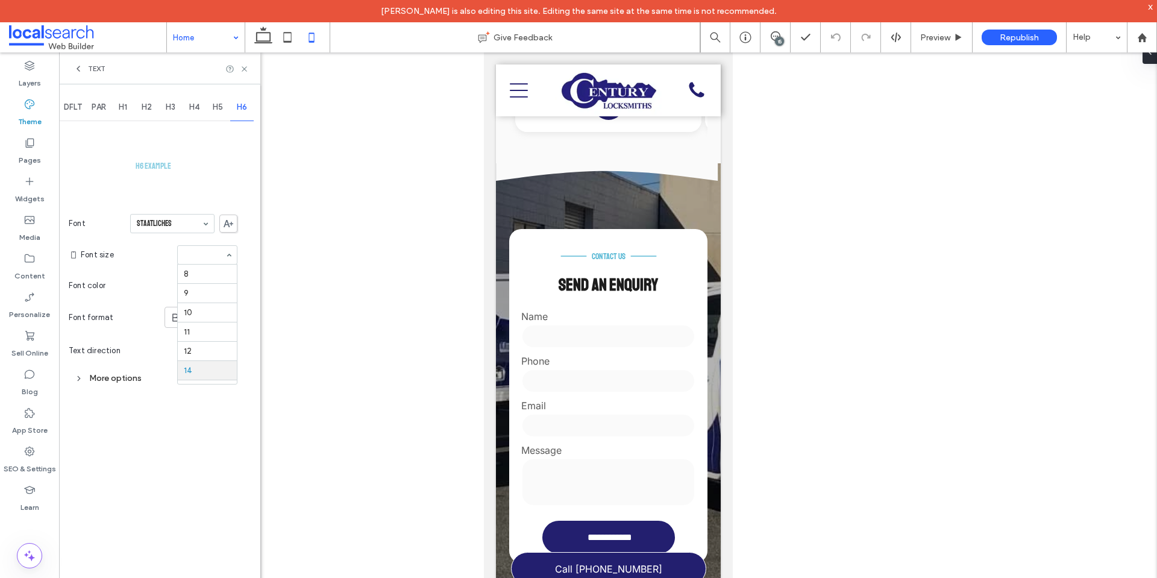
scroll to position [96, 0]
click at [78, 68] on use at bounding box center [78, 68] width 2 height 5
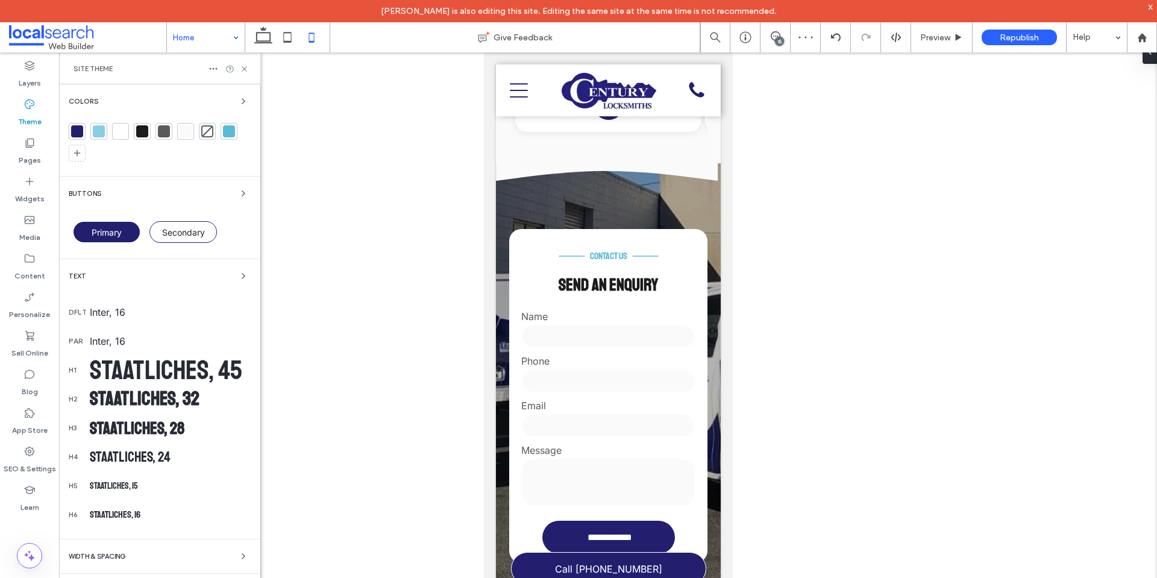
click at [119, 486] on div "Staatliches, 15" at bounding box center [170, 485] width 161 height 11
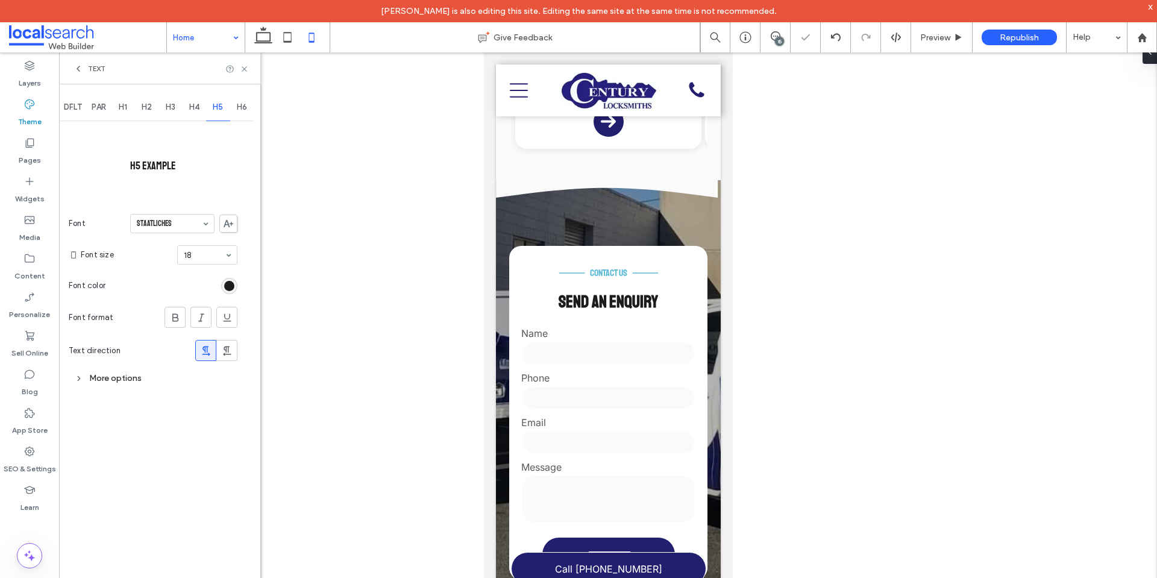
scroll to position [2050, 0]
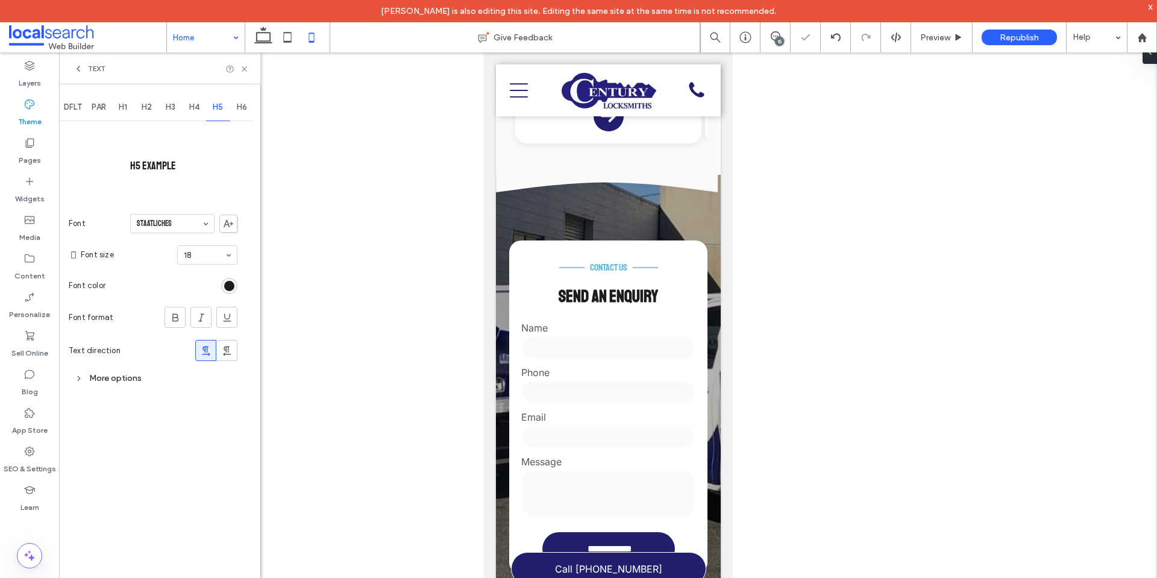
click at [80, 67] on use at bounding box center [78, 68] width 2 height 5
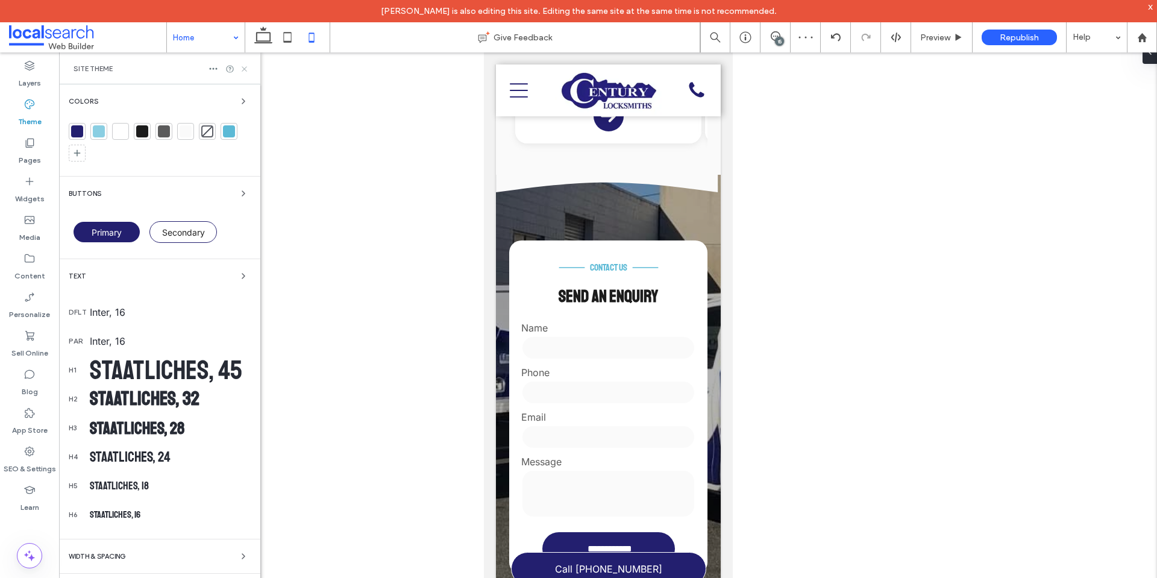
click at [246, 71] on icon at bounding box center [244, 69] width 9 height 9
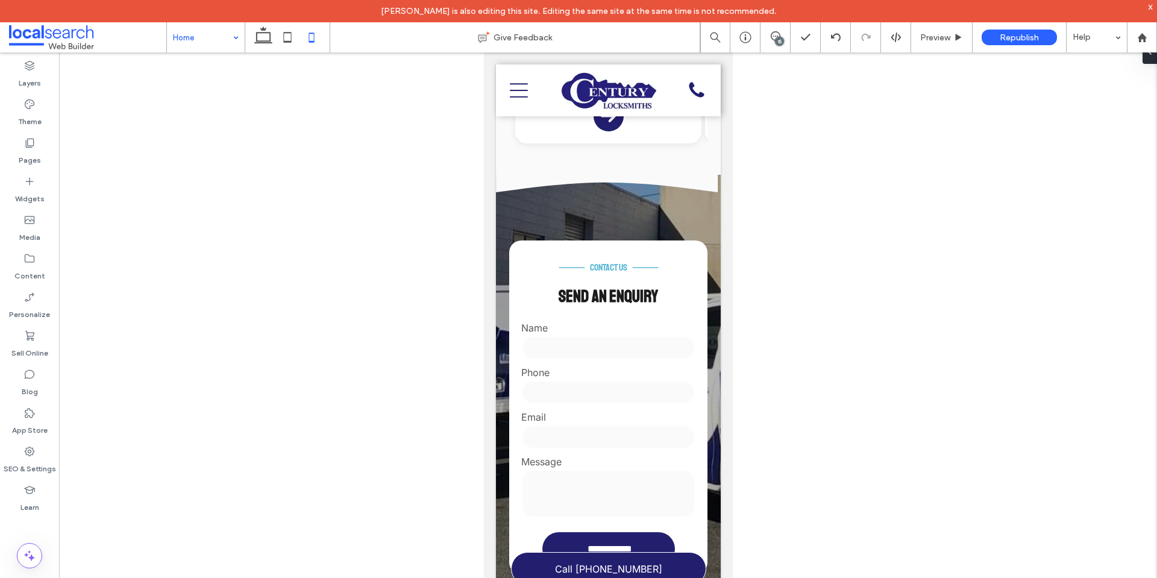
drag, startPoint x: 270, startPoint y: 37, endPoint x: 453, endPoint y: 4, distance: 185.6
click at [269, 36] on icon at bounding box center [263, 37] width 24 height 24
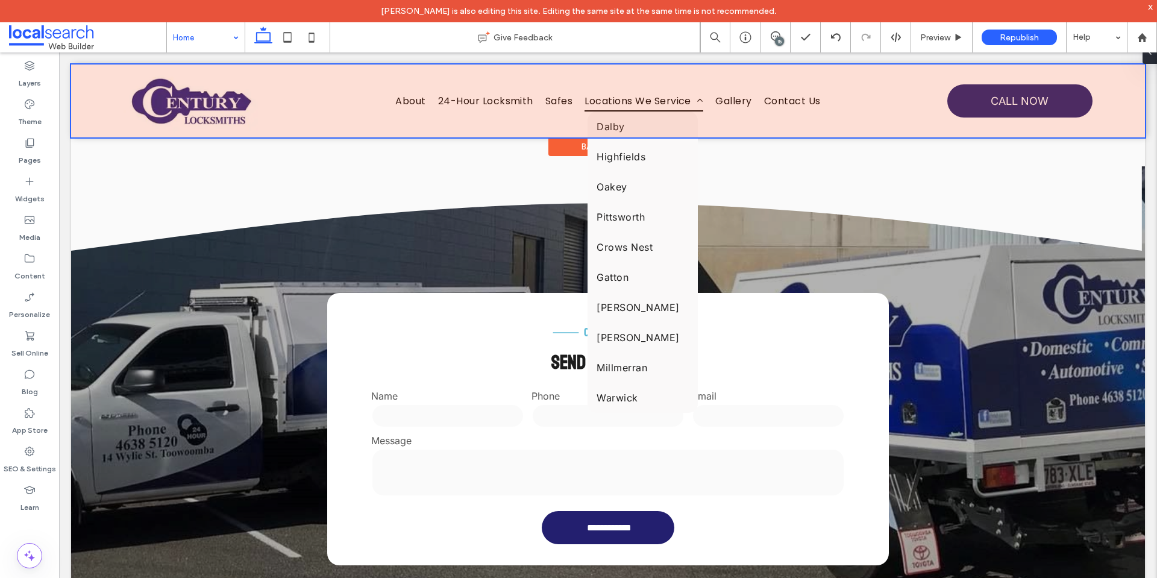
scroll to position [2077, 0]
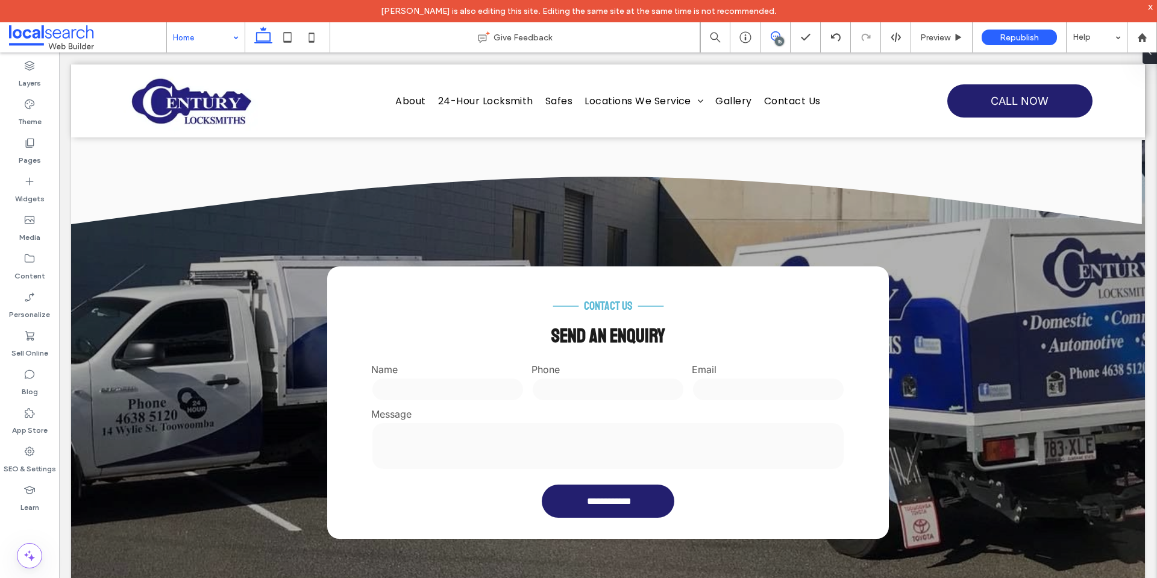
click at [772, 35] on use at bounding box center [776, 36] width 10 height 10
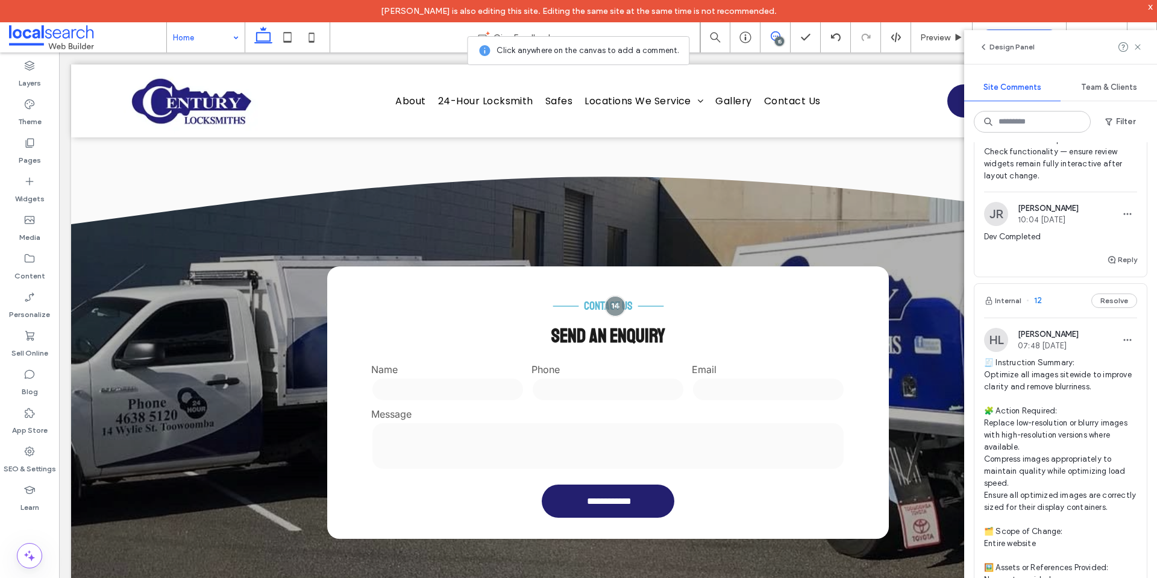
scroll to position [4726, 0]
click at [37, 457] on div "SEO & Settings" at bounding box center [29, 460] width 59 height 39
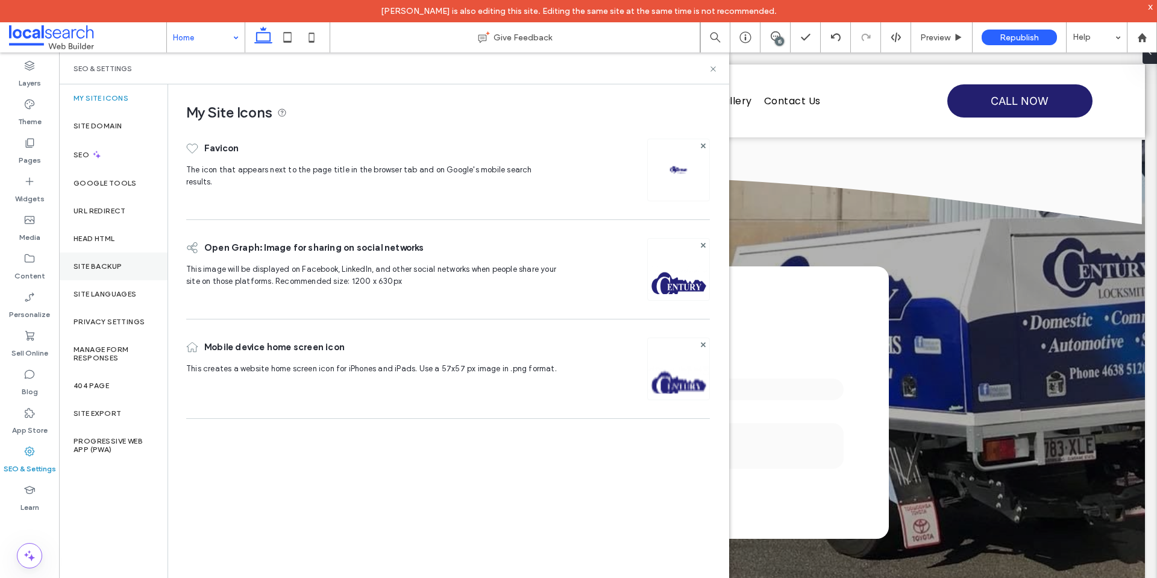
scroll to position [0, 0]
click at [124, 264] on div "Site Backup" at bounding box center [113, 267] width 109 height 28
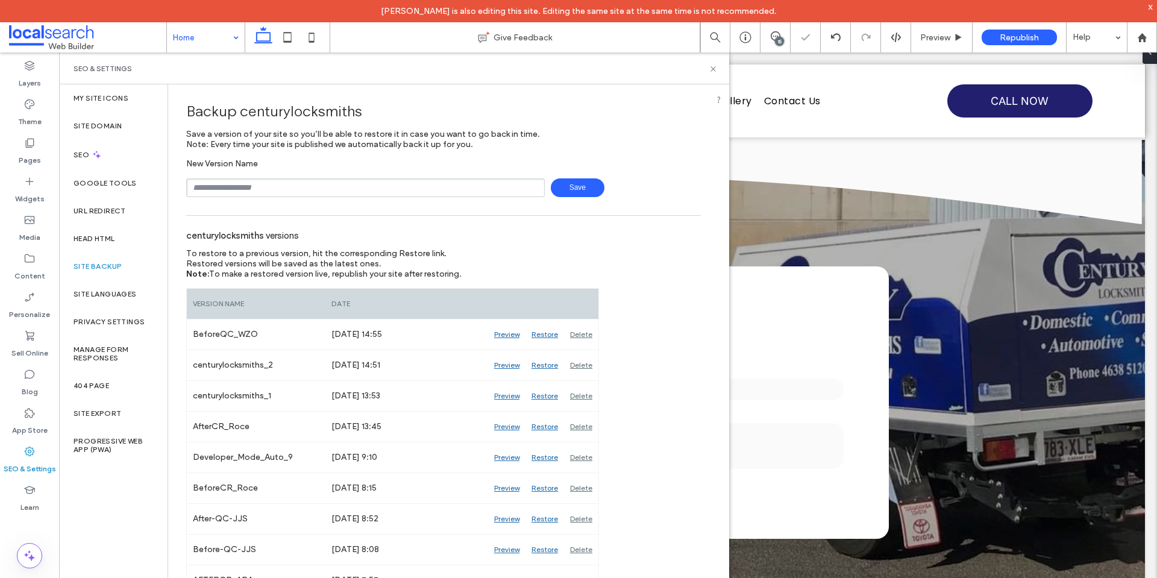
click at [275, 187] on input "text" at bounding box center [365, 187] width 359 height 19
type input "**********"
click at [565, 191] on span "Save" at bounding box center [578, 187] width 54 height 19
